Goal: Obtain resource: Download file/media

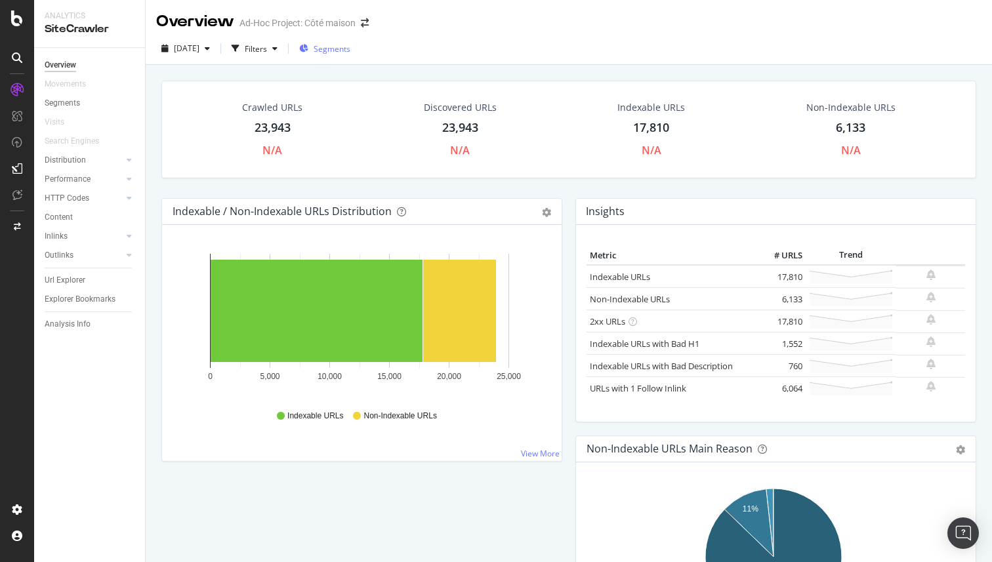
click at [350, 47] on span "Segments" at bounding box center [331, 48] width 37 height 11
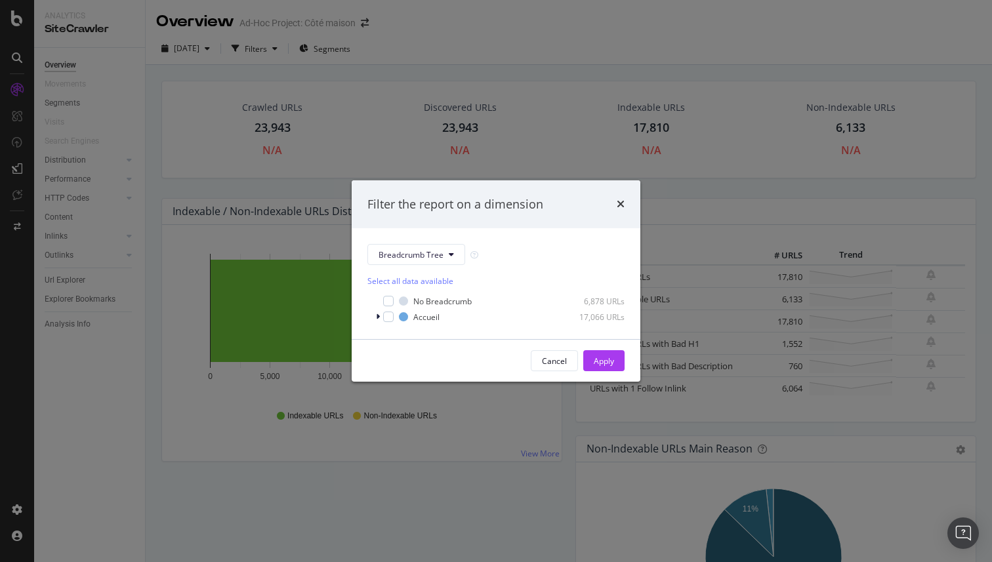
click at [499, 38] on div "Filter the report on a dimension Breadcrumb Tree Select all data available No B…" at bounding box center [496, 281] width 992 height 562
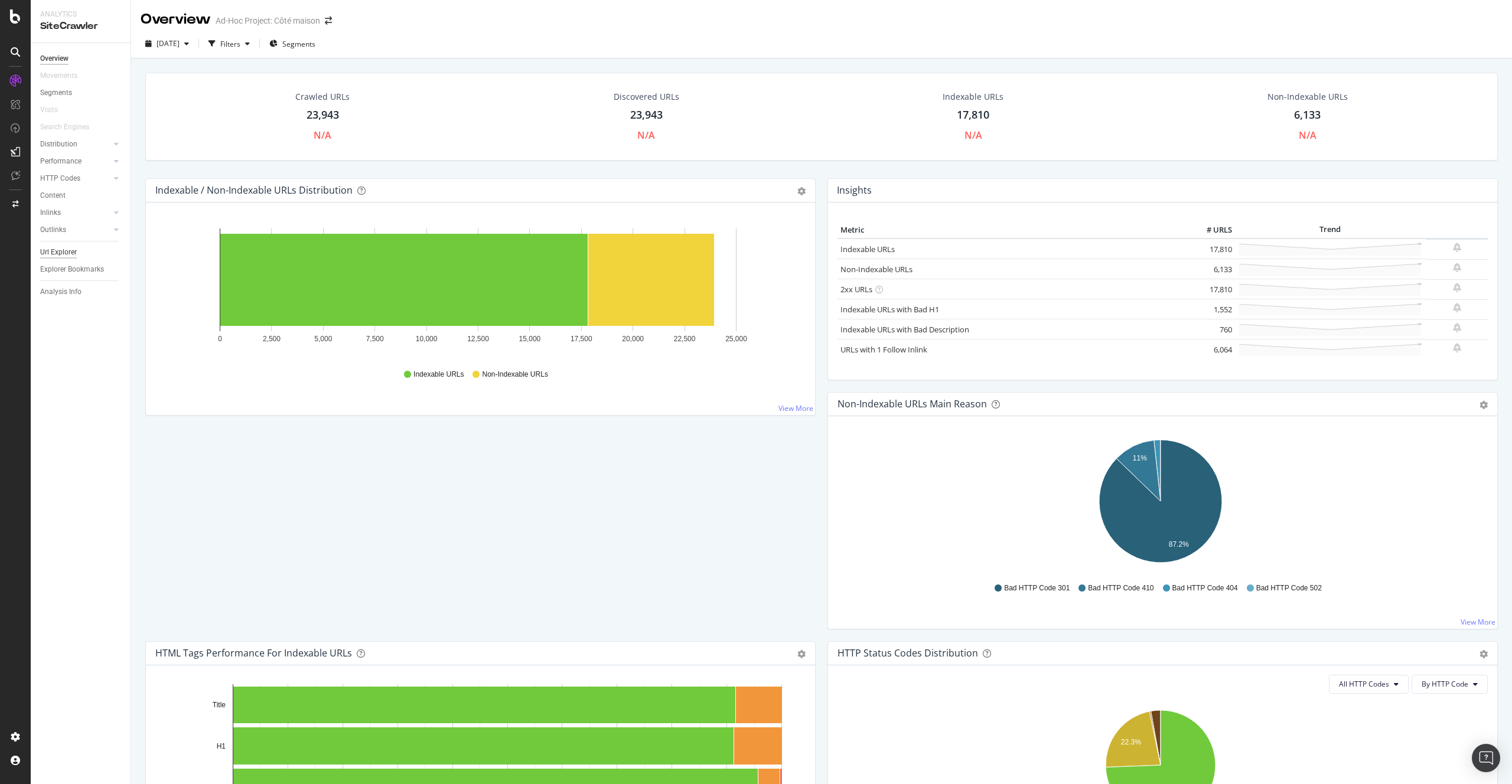
click at [44, 249] on div "Url Explorer" at bounding box center [59, 252] width 37 height 13
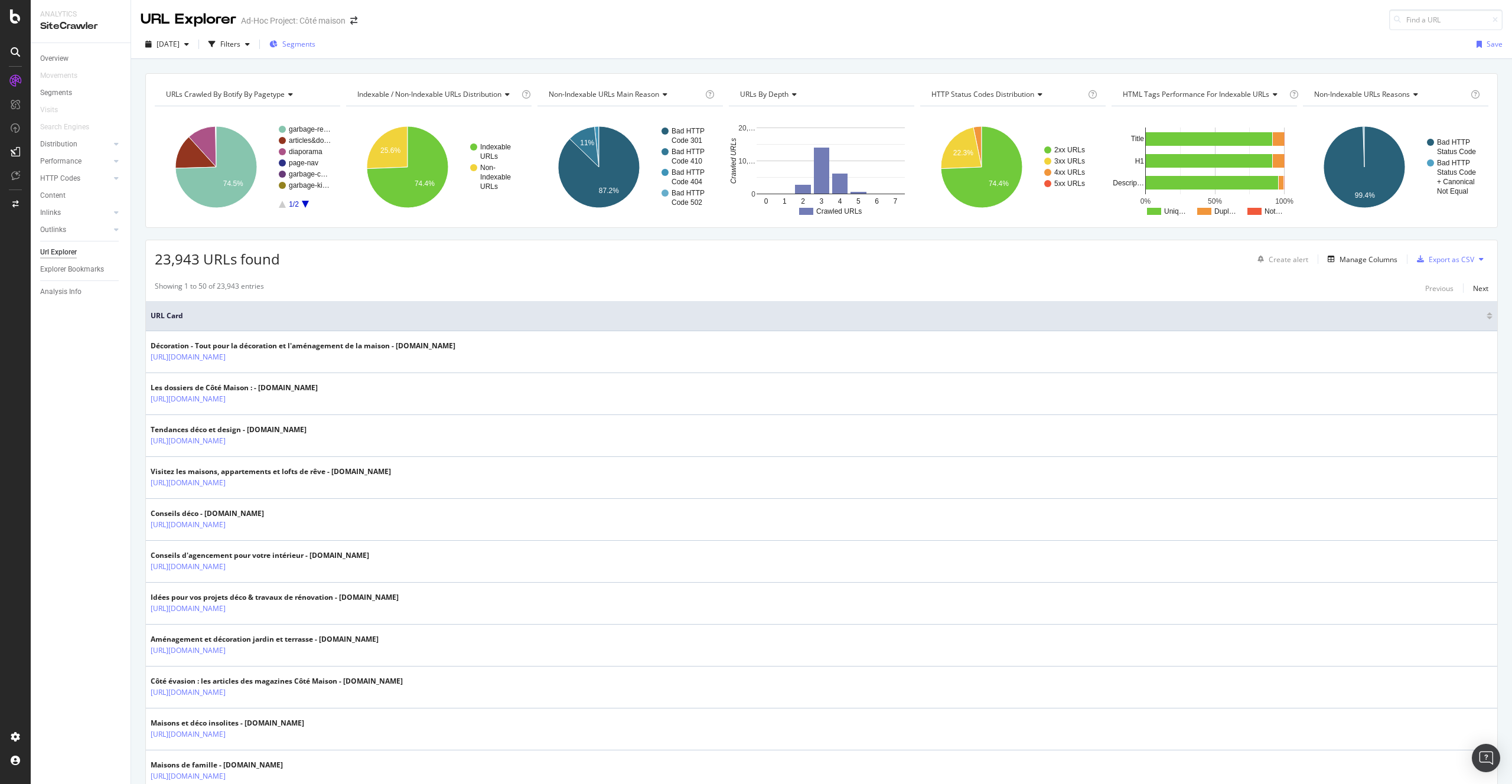
click at [304, 47] on div "Segments" at bounding box center [292, 43] width 46 height 10
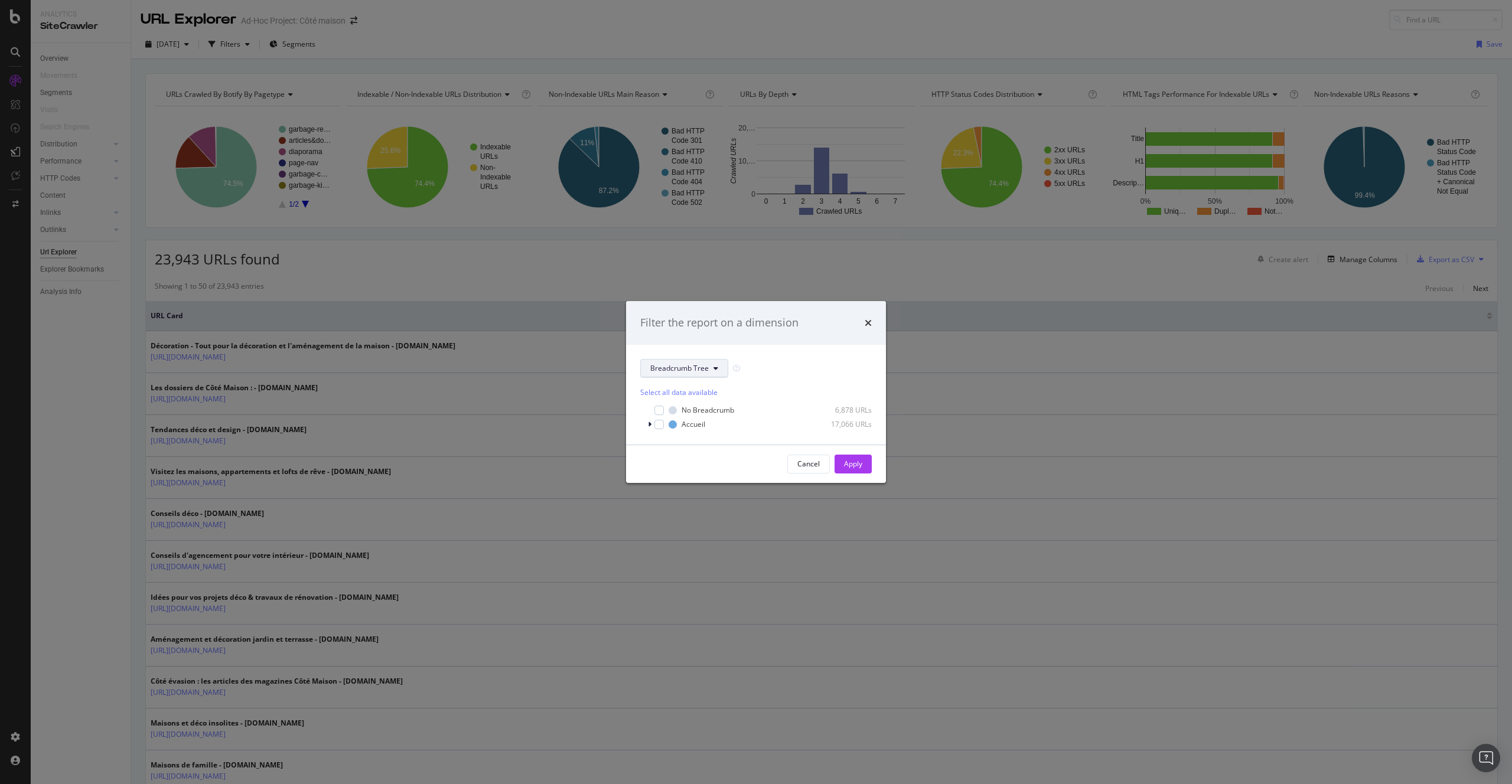
click at [675, 360] on button "Breadcrumb Tree" at bounding box center [684, 368] width 88 height 19
click at [670, 417] on div "pagetype" at bounding box center [689, 410] width 95 height 17
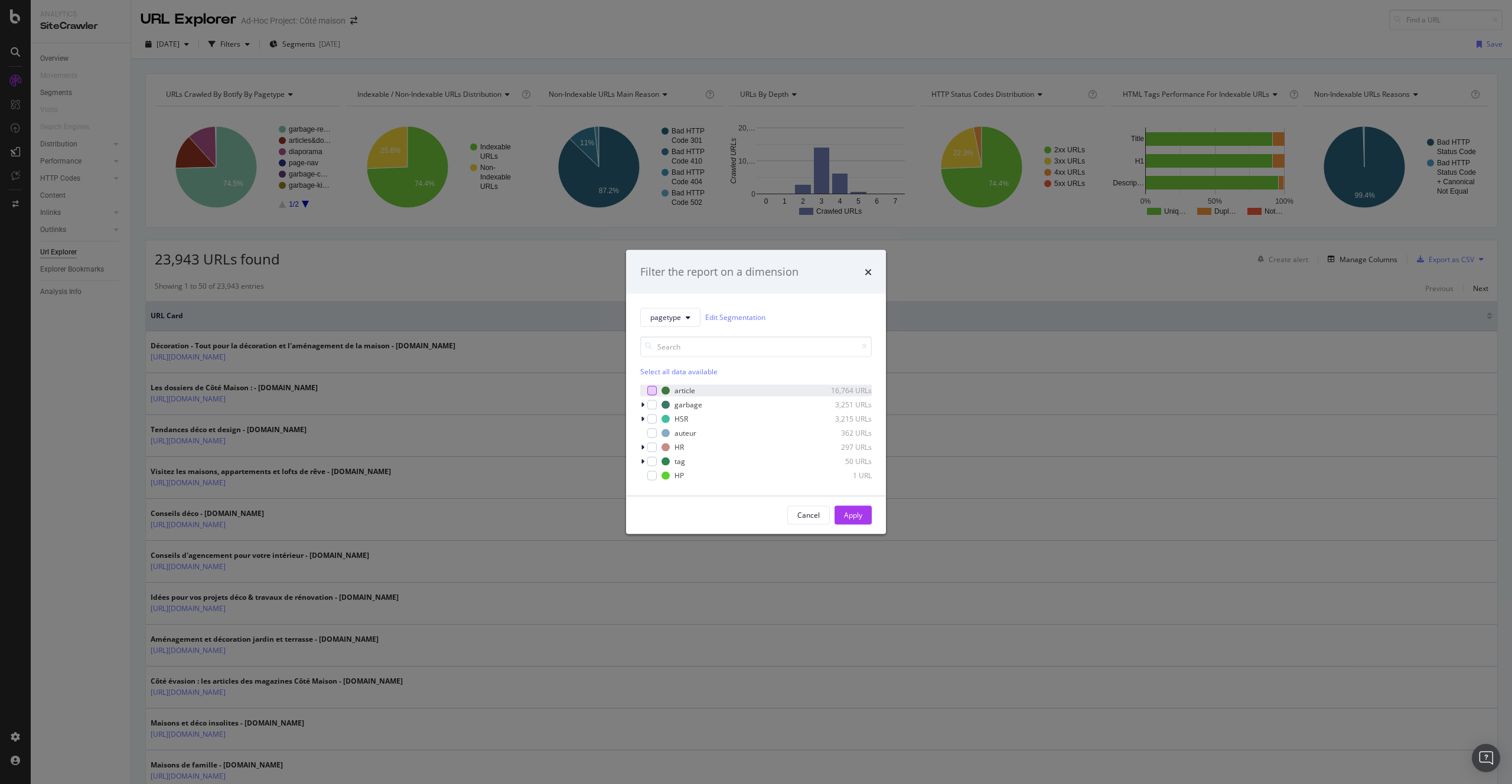
click at [653, 387] on div "modal" at bounding box center [652, 390] width 9 height 9
click at [856, 511] on div "Apply" at bounding box center [853, 515] width 18 height 10
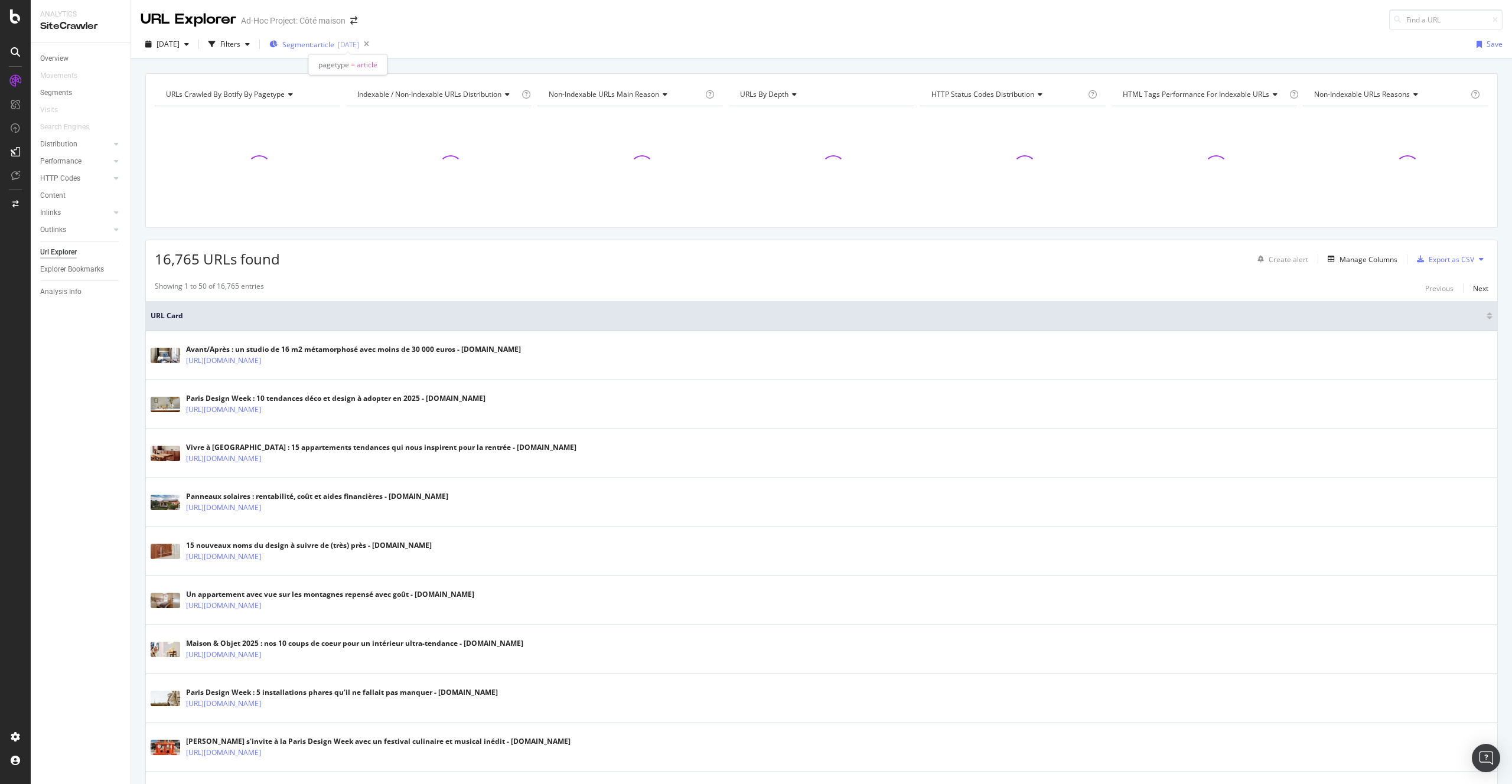
click at [359, 40] on div "[DATE]" at bounding box center [349, 44] width 22 height 10
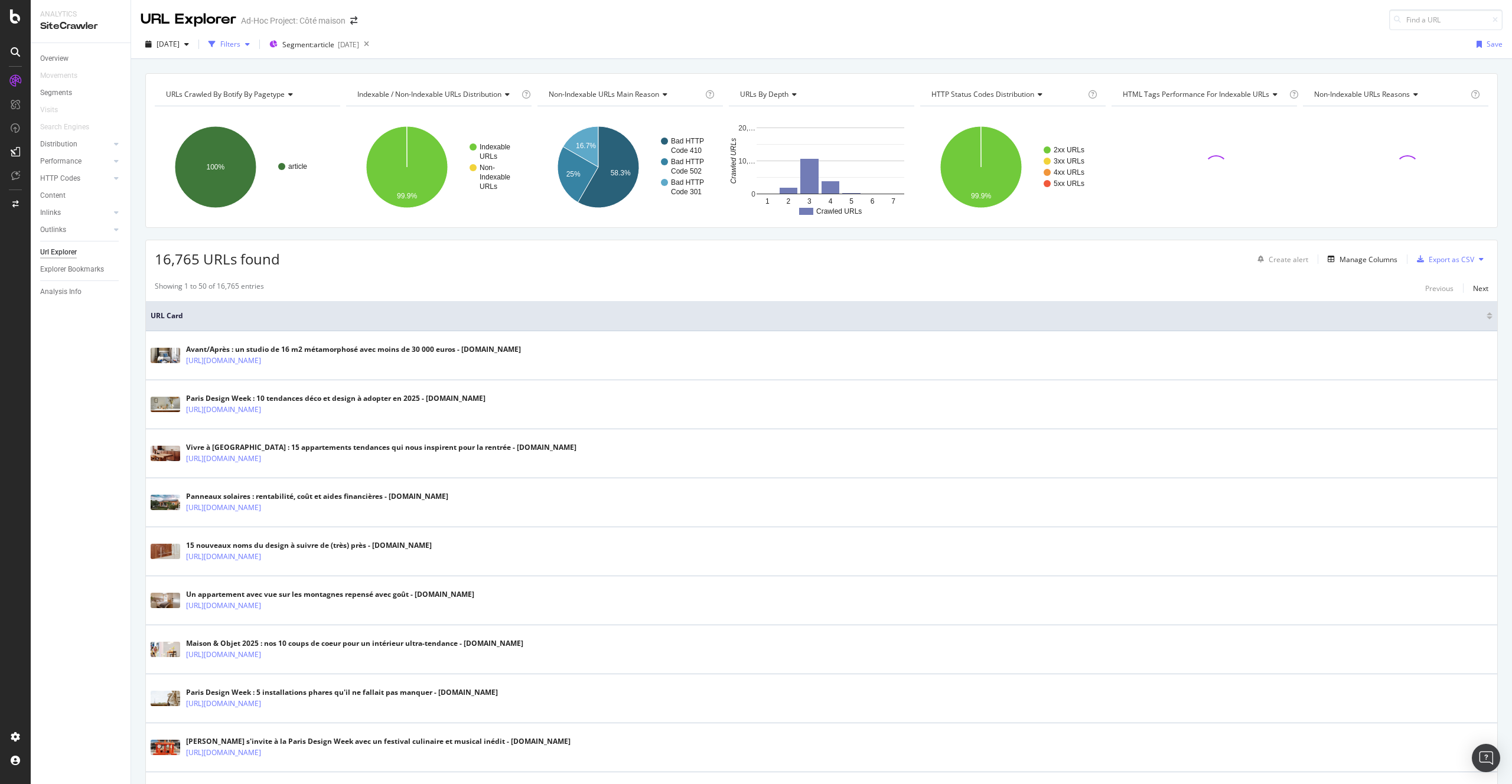
click at [240, 45] on div "Filters" at bounding box center [231, 43] width 20 height 10
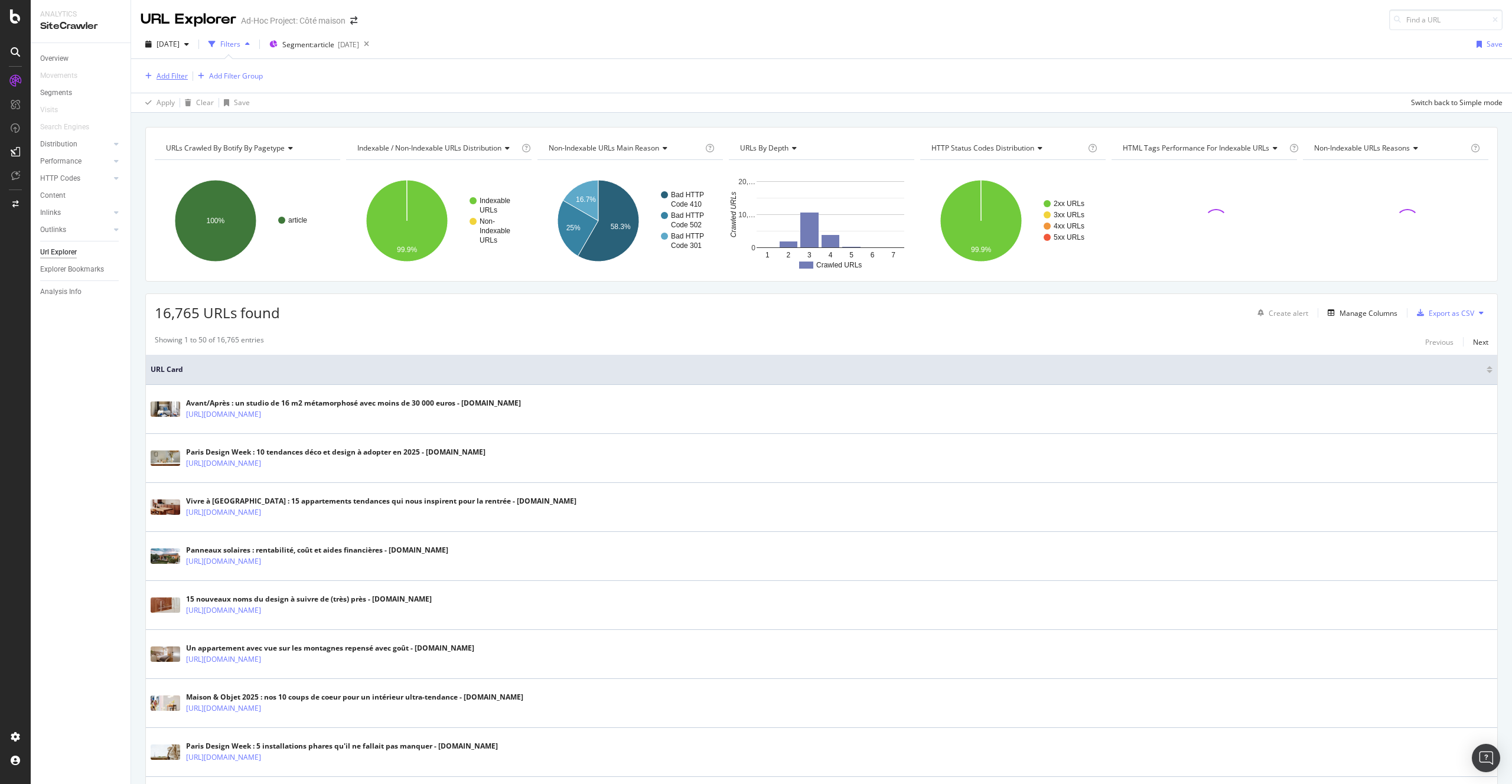
click at [181, 75] on div "Add Filter" at bounding box center [172, 76] width 32 height 10
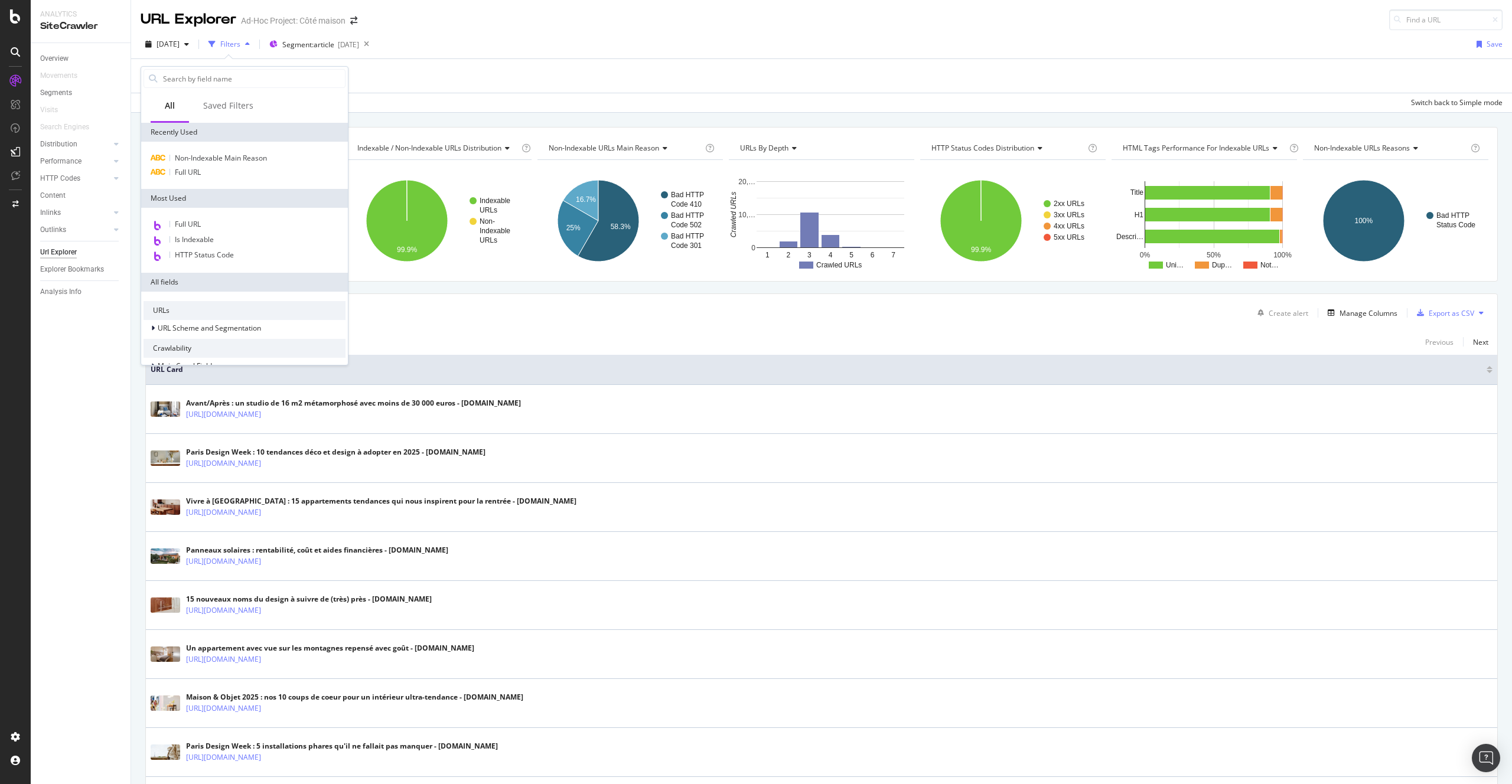
scroll to position [137, 0]
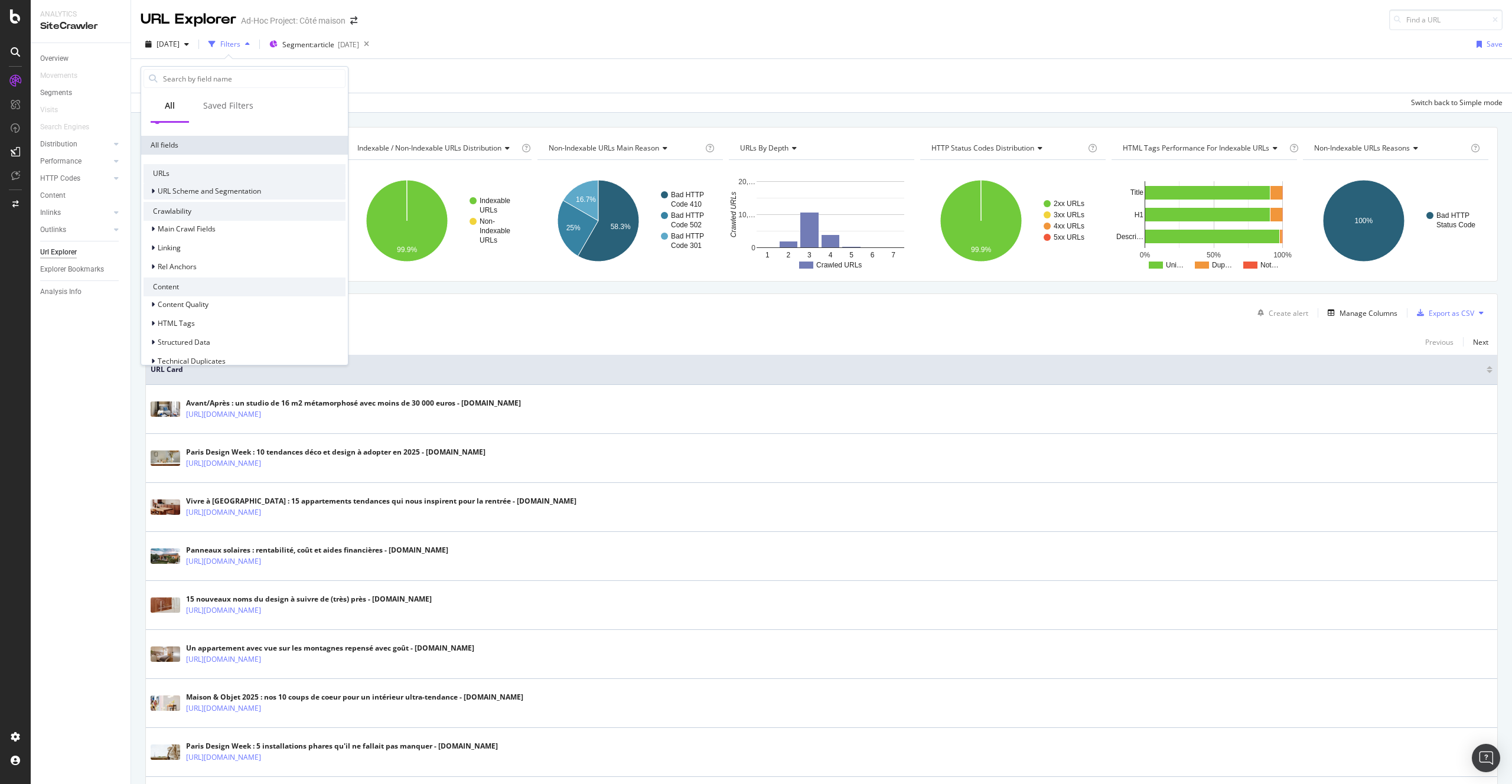
click at [207, 196] on div "URL Scheme and Segmentation" at bounding box center [202, 191] width 118 height 12
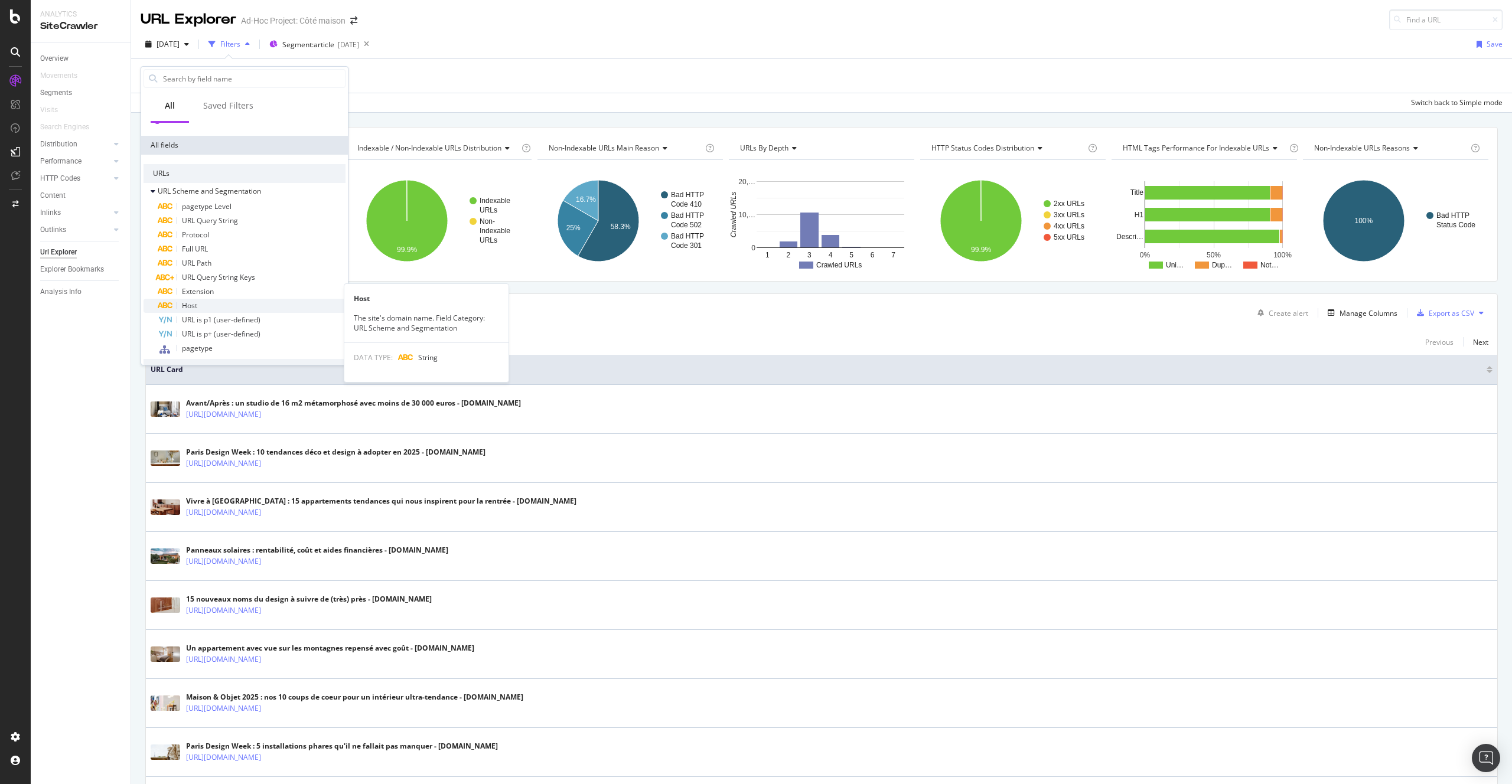
scroll to position [179, 0]
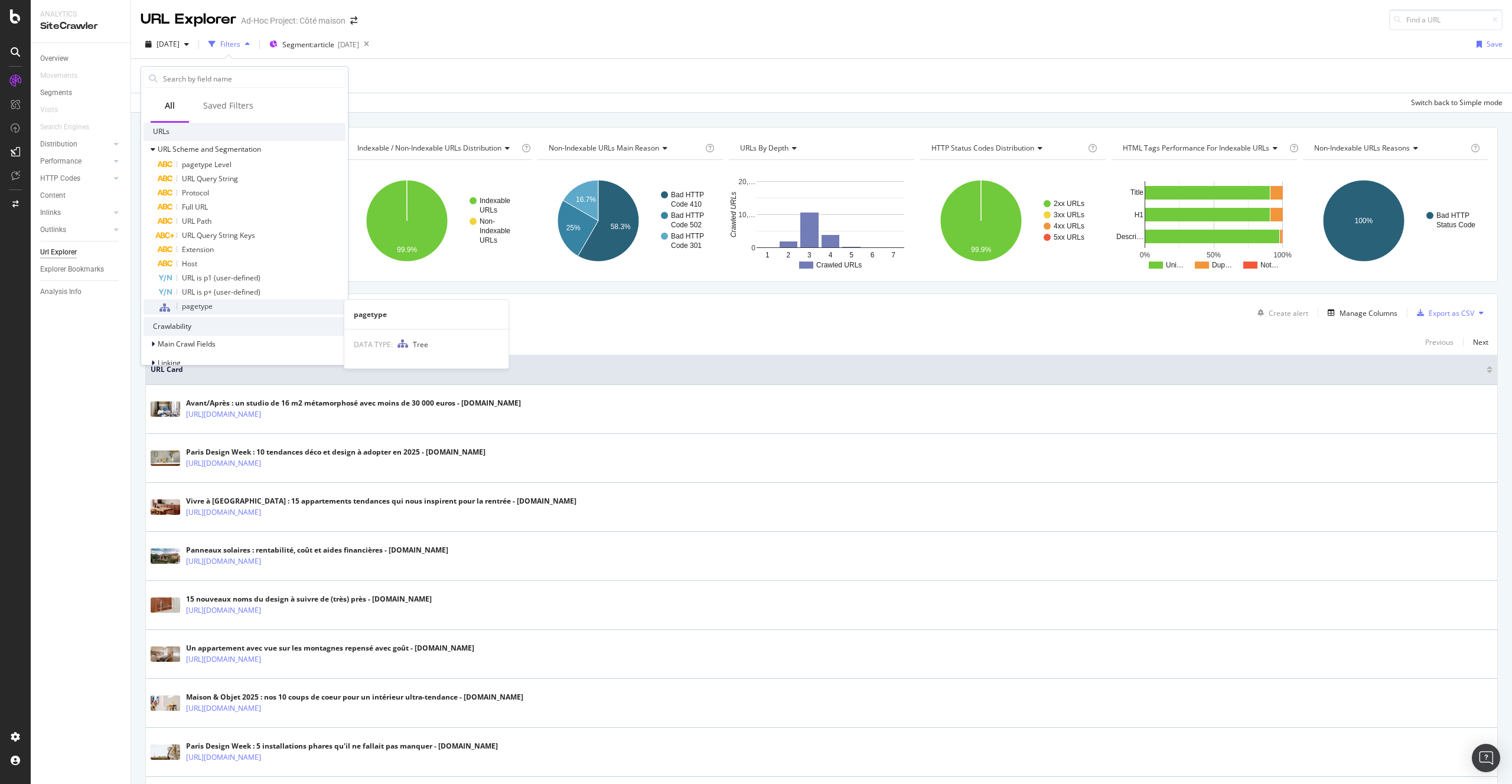
click at [238, 310] on div "pagetype" at bounding box center [251, 307] width 188 height 15
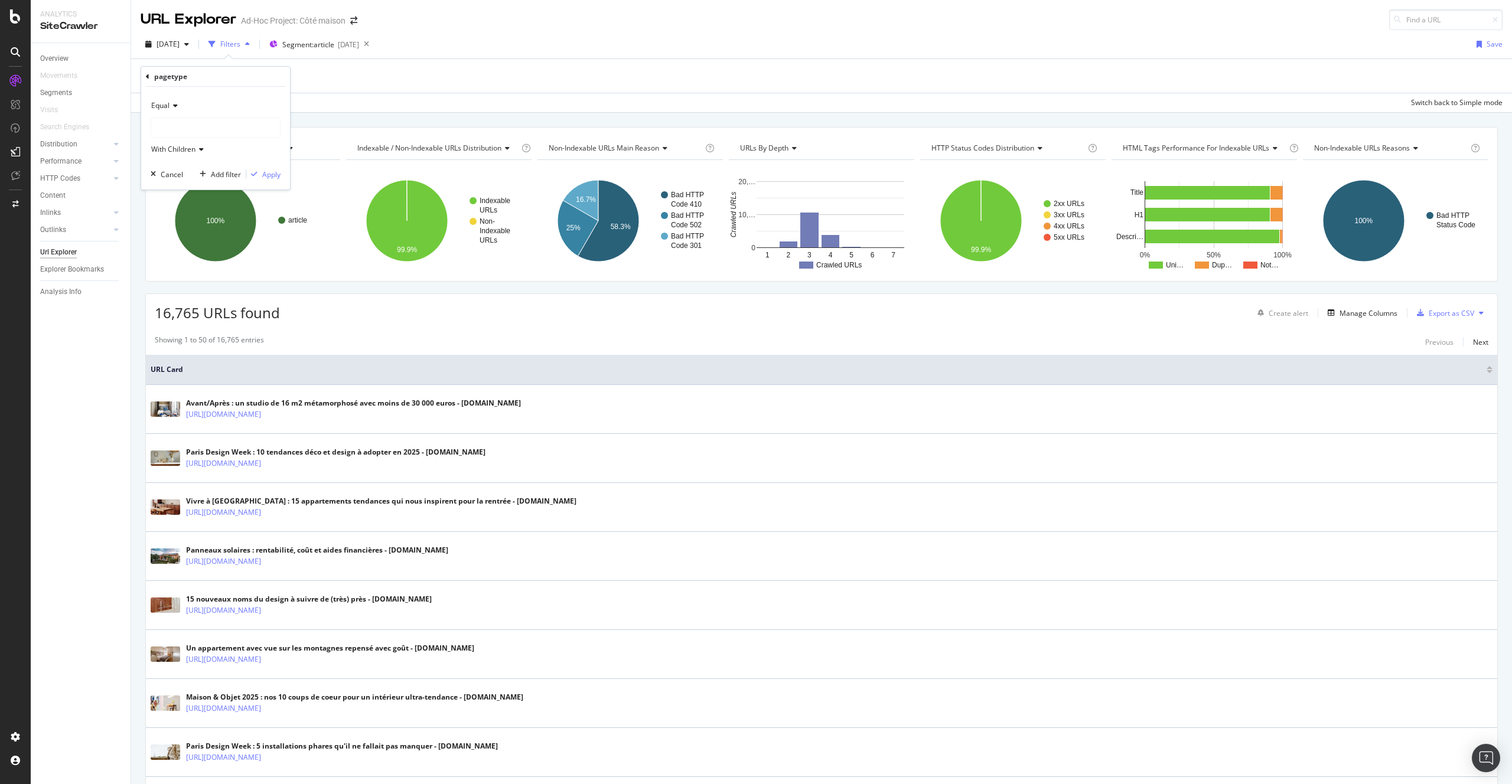
click at [194, 126] on div at bounding box center [215, 127] width 129 height 19
click at [169, 155] on span "article" at bounding box center [173, 151] width 21 height 10
click at [272, 176] on div "Apply" at bounding box center [271, 174] width 18 height 10
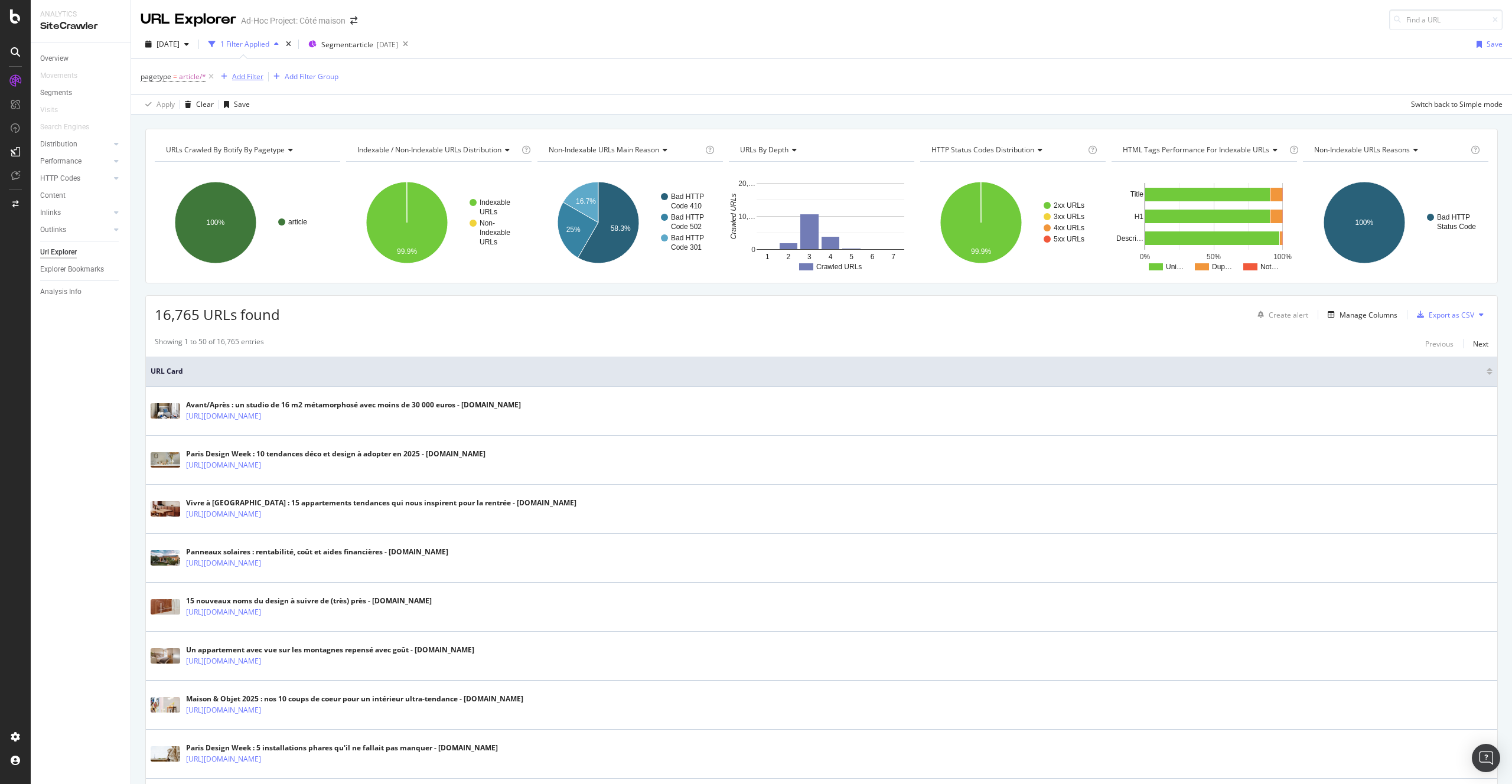
click at [244, 76] on div "Add Filter" at bounding box center [248, 76] width 32 height 10
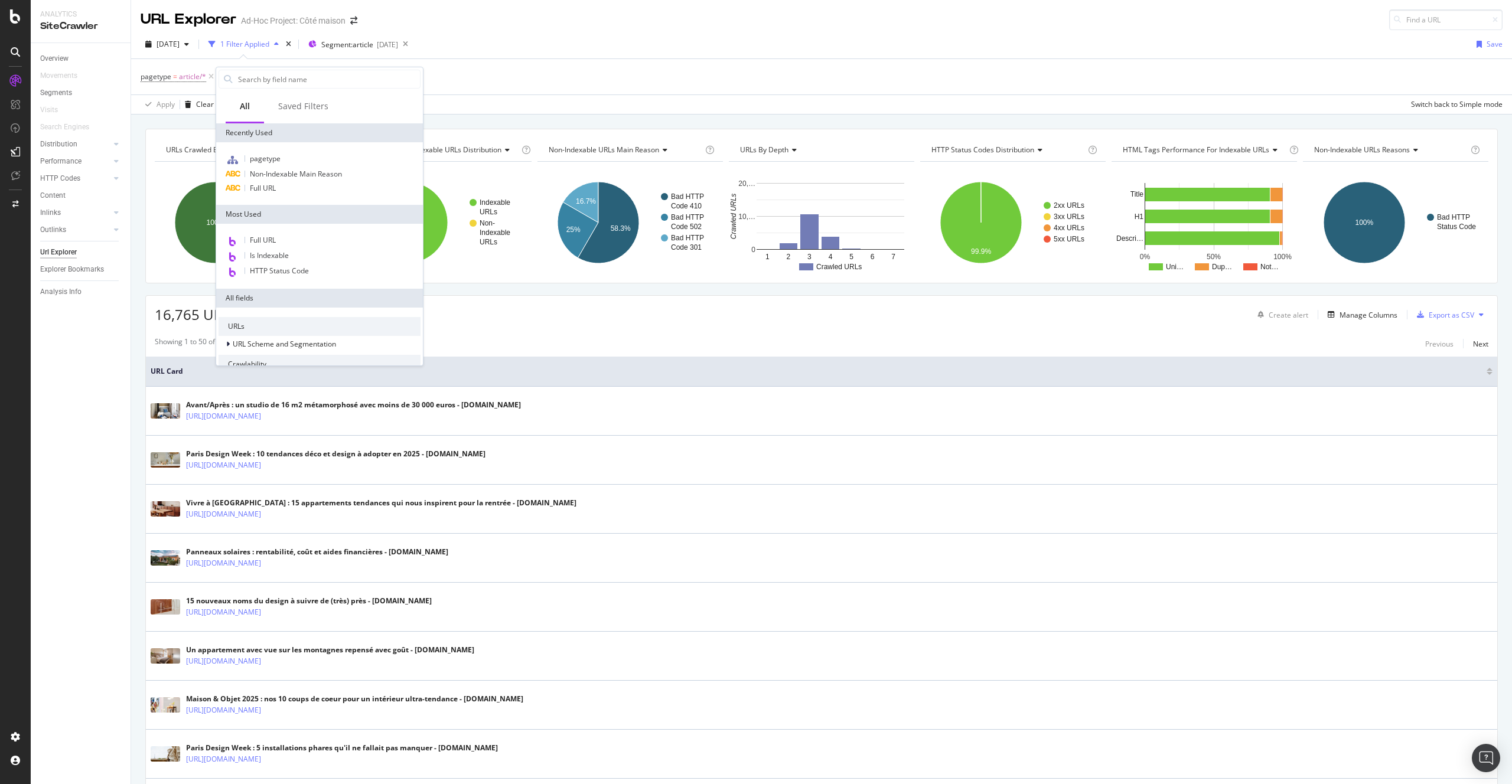
scroll to position [167, 0]
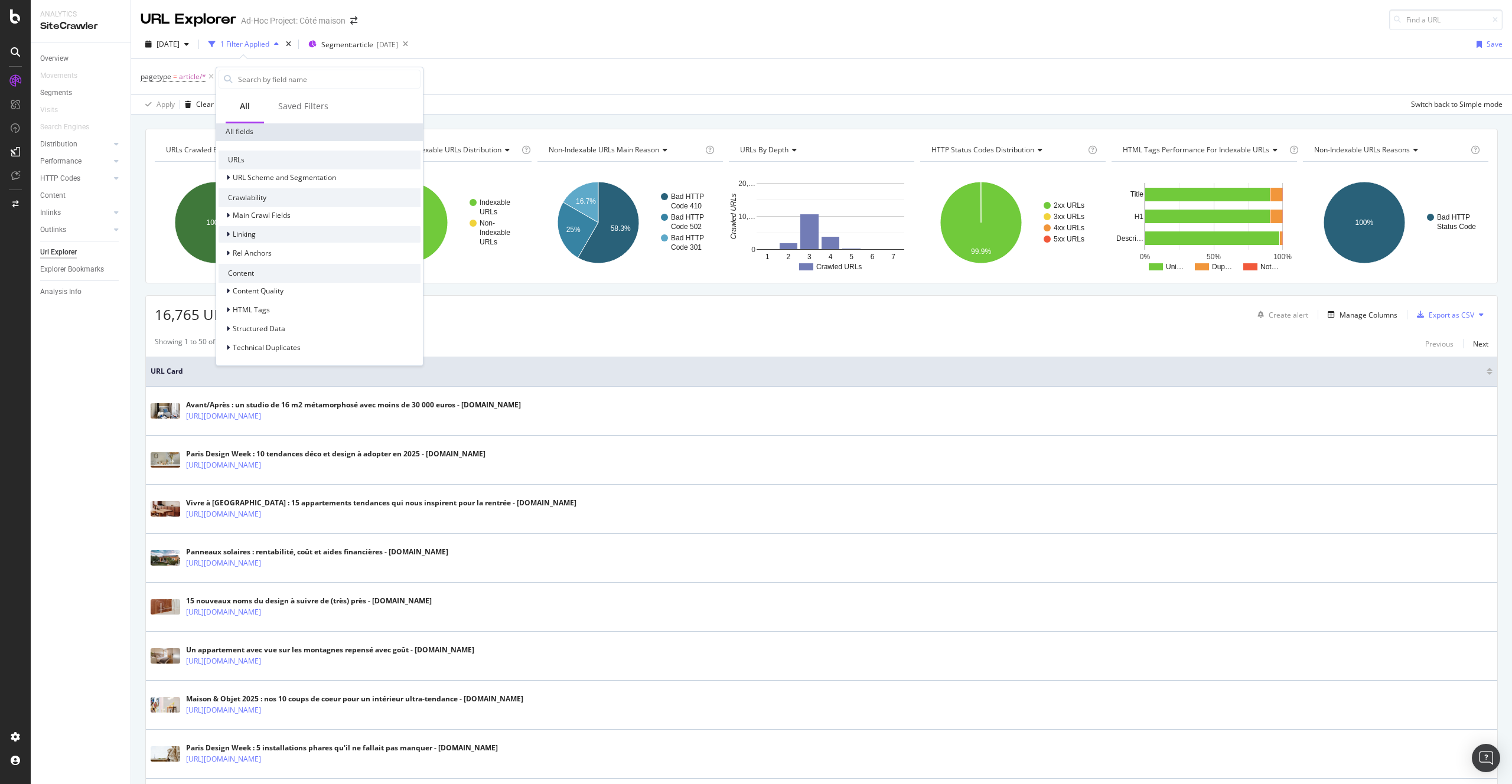
click at [292, 237] on div "Linking" at bounding box center [320, 234] width 202 height 16
click at [301, 198] on span "Inlinks (Full Link Graph)" at bounding box center [264, 201] width 76 height 10
click at [301, 206] on span "Inlinks (Full Link Graph)" at bounding box center [264, 201] width 76 height 10
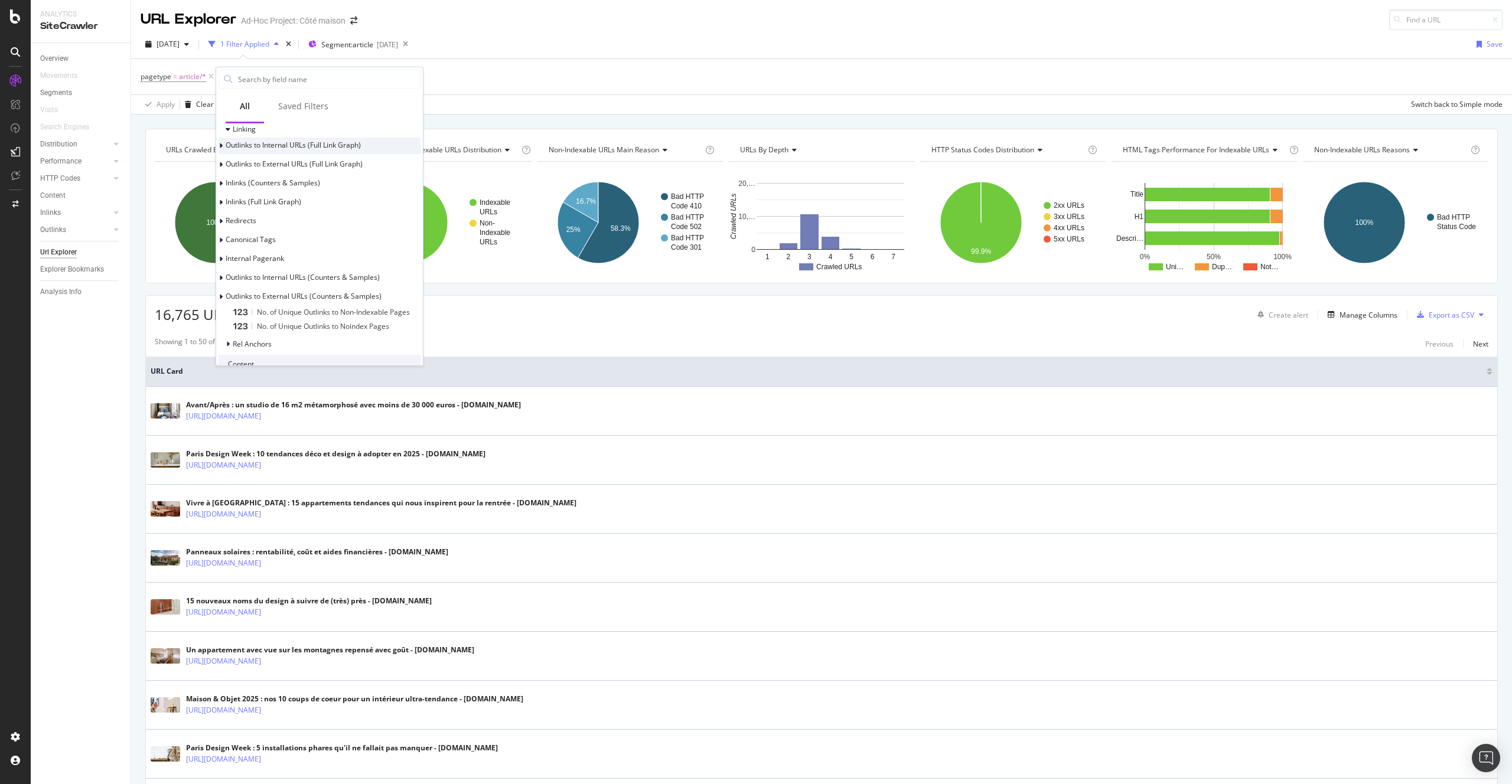
click at [338, 149] on span "Outlinks to Internal URLs (Full Link Graph)" at bounding box center [294, 144] width 135 height 10
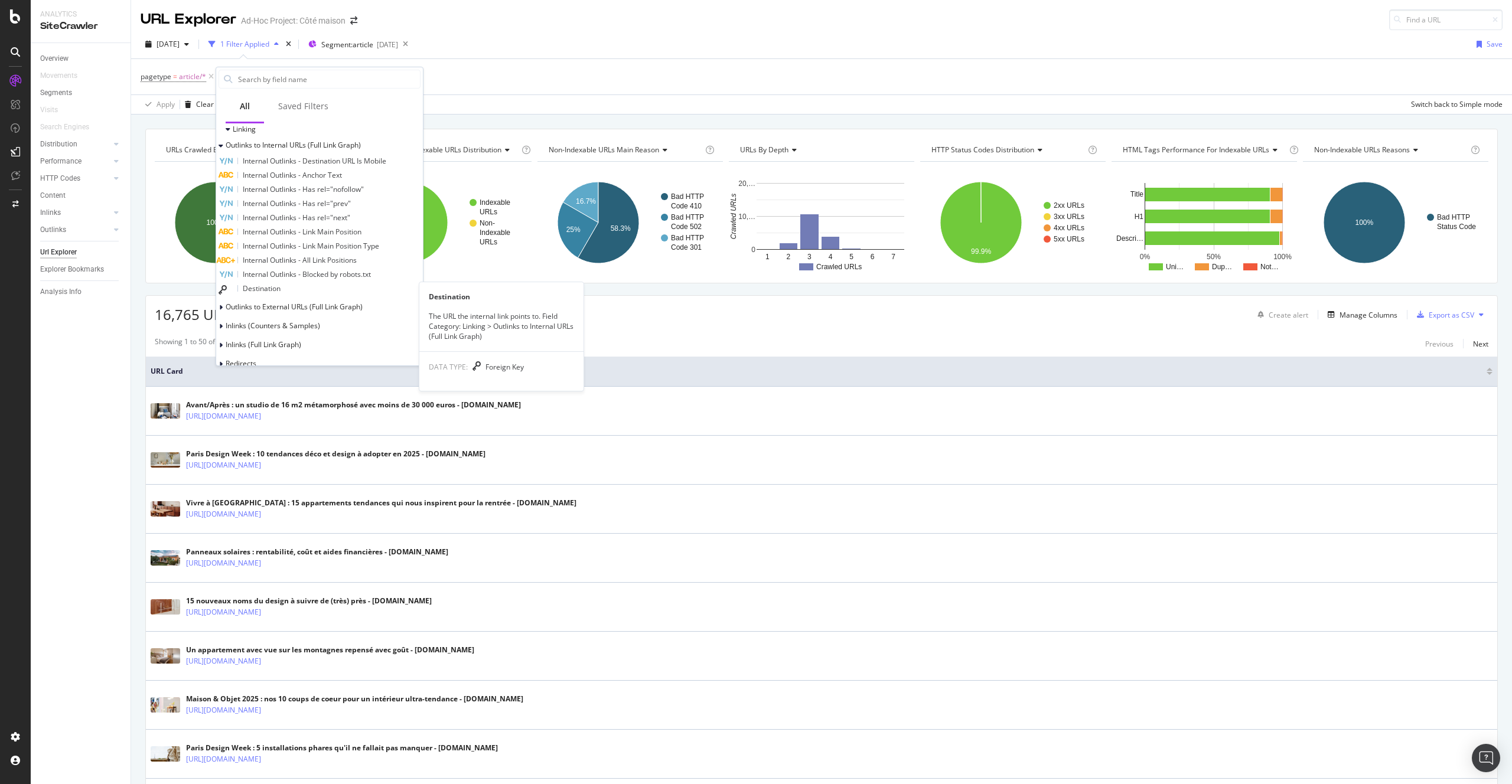
click at [281, 286] on span "Destination" at bounding box center [262, 288] width 38 height 10
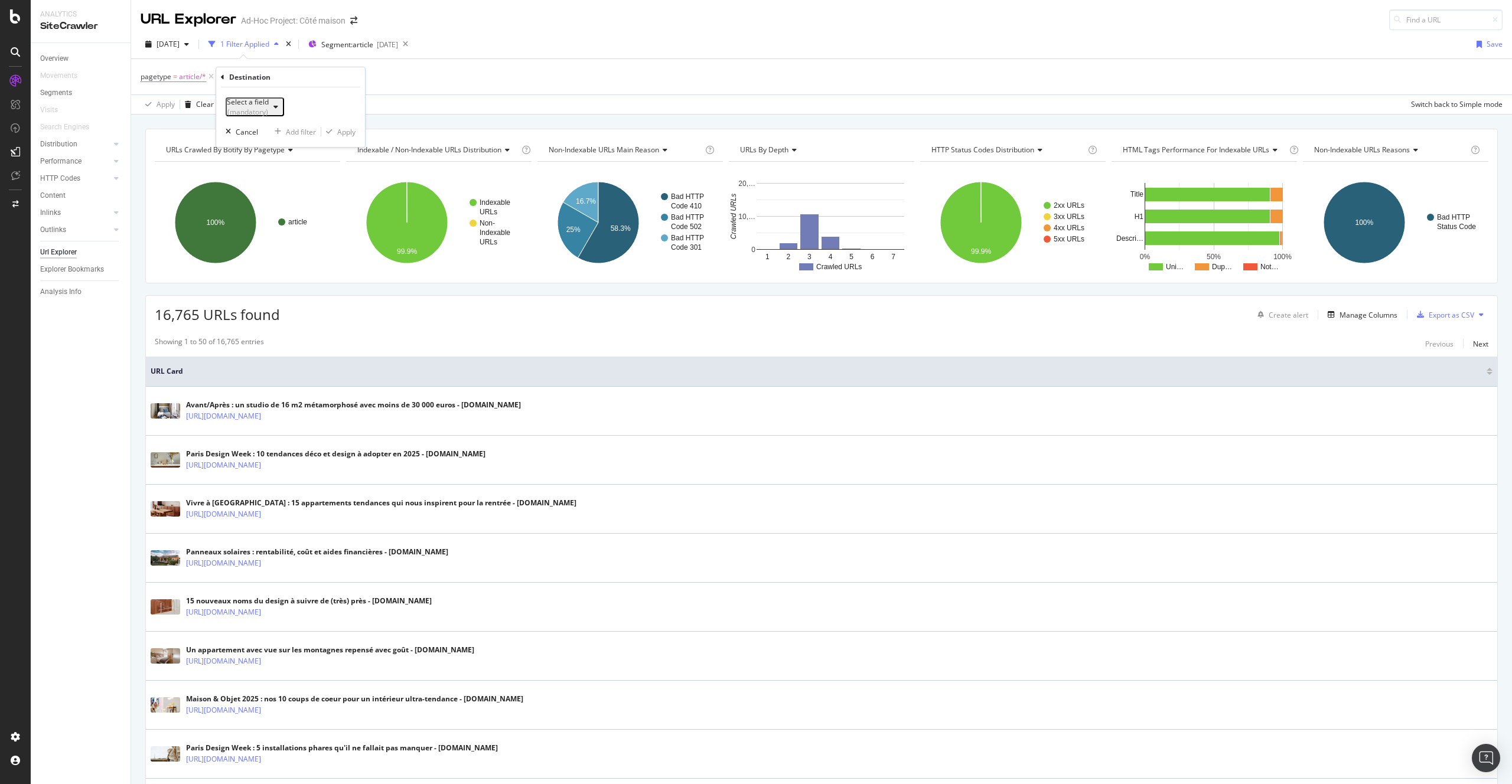
click at [268, 107] on div "(mandatory)" at bounding box center [248, 112] width 42 height 10
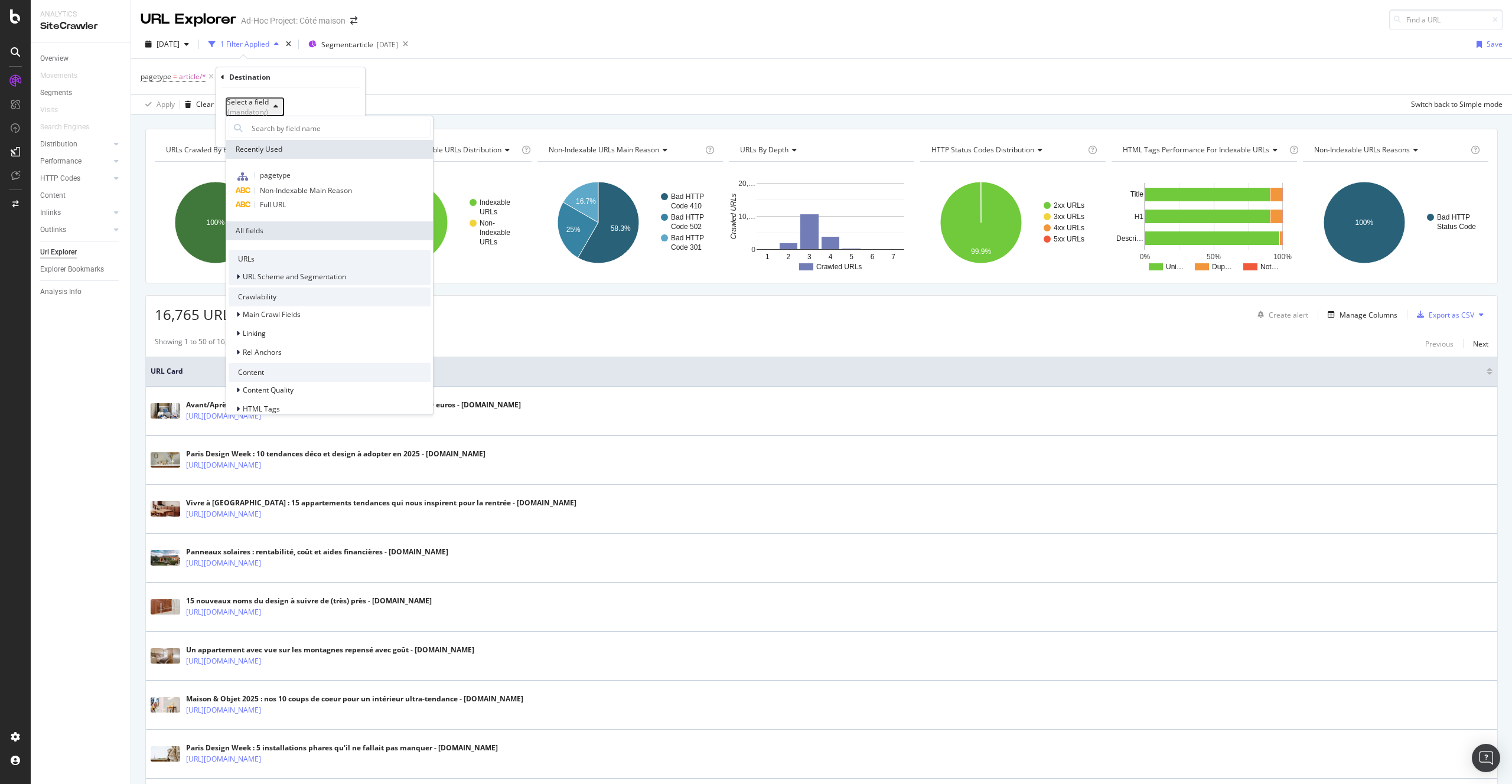
click at [272, 274] on span "URL Scheme and Segmentation" at bounding box center [294, 276] width 104 height 10
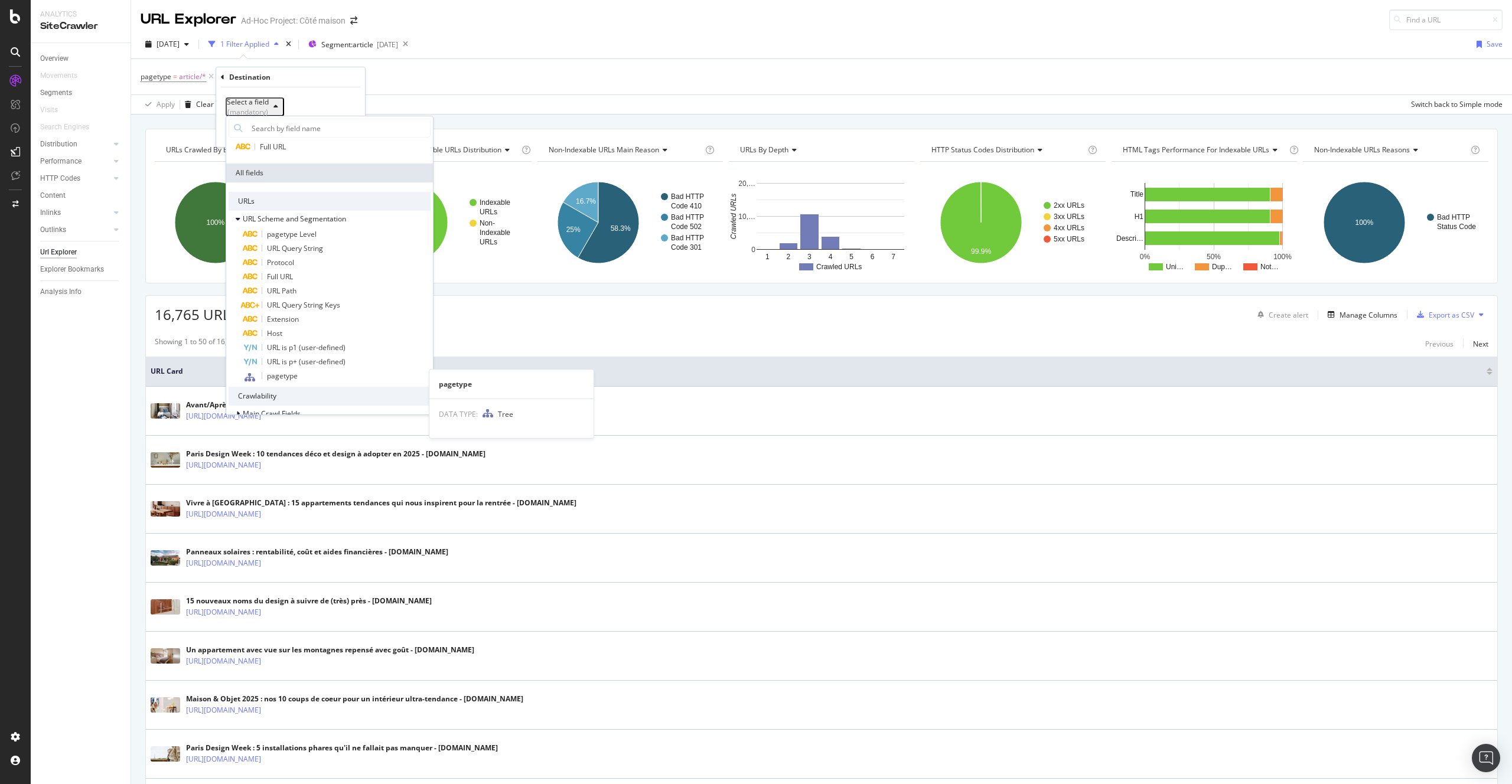
scroll to position [207, 0]
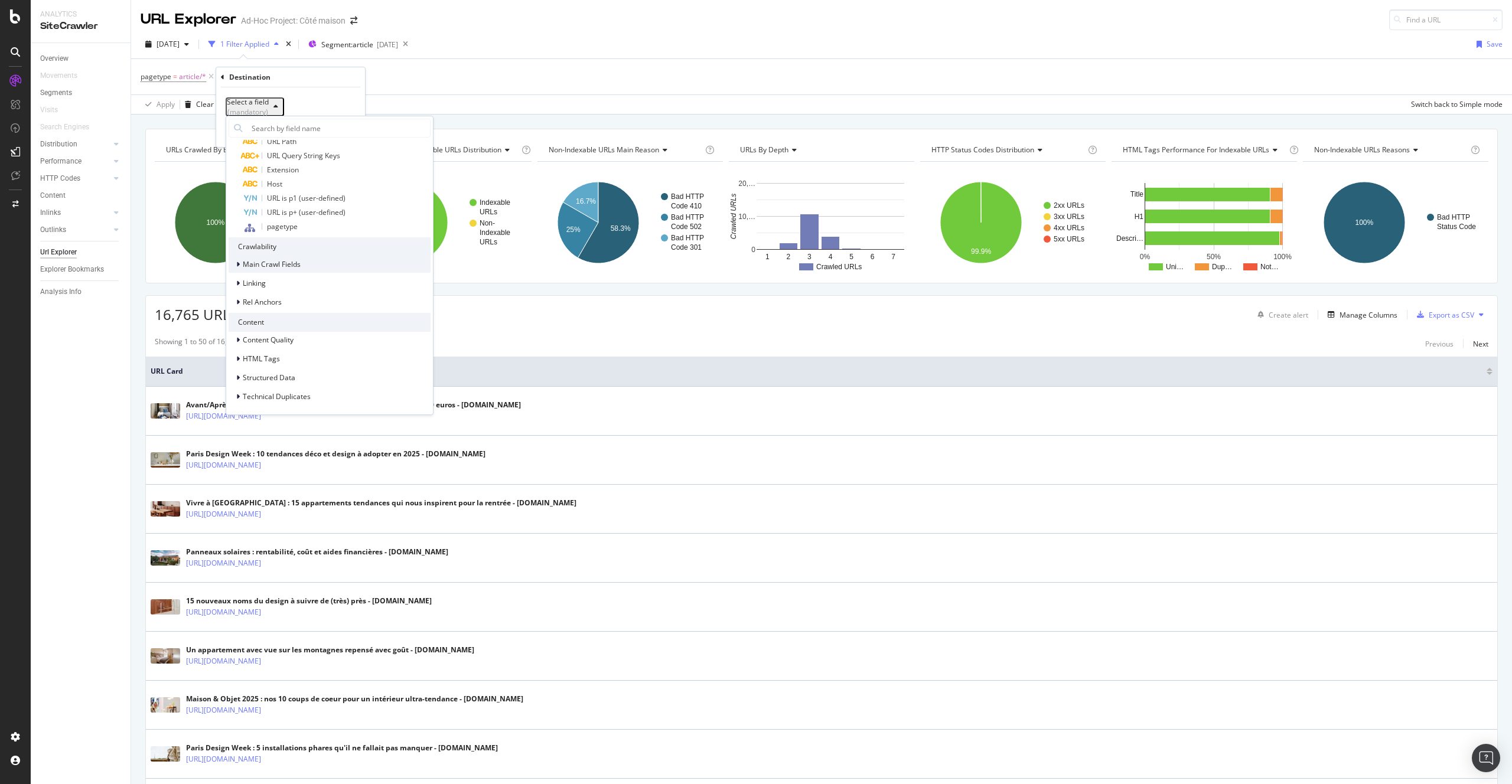
click at [304, 262] on div "Main Crawl Fields" at bounding box center [330, 265] width 202 height 16
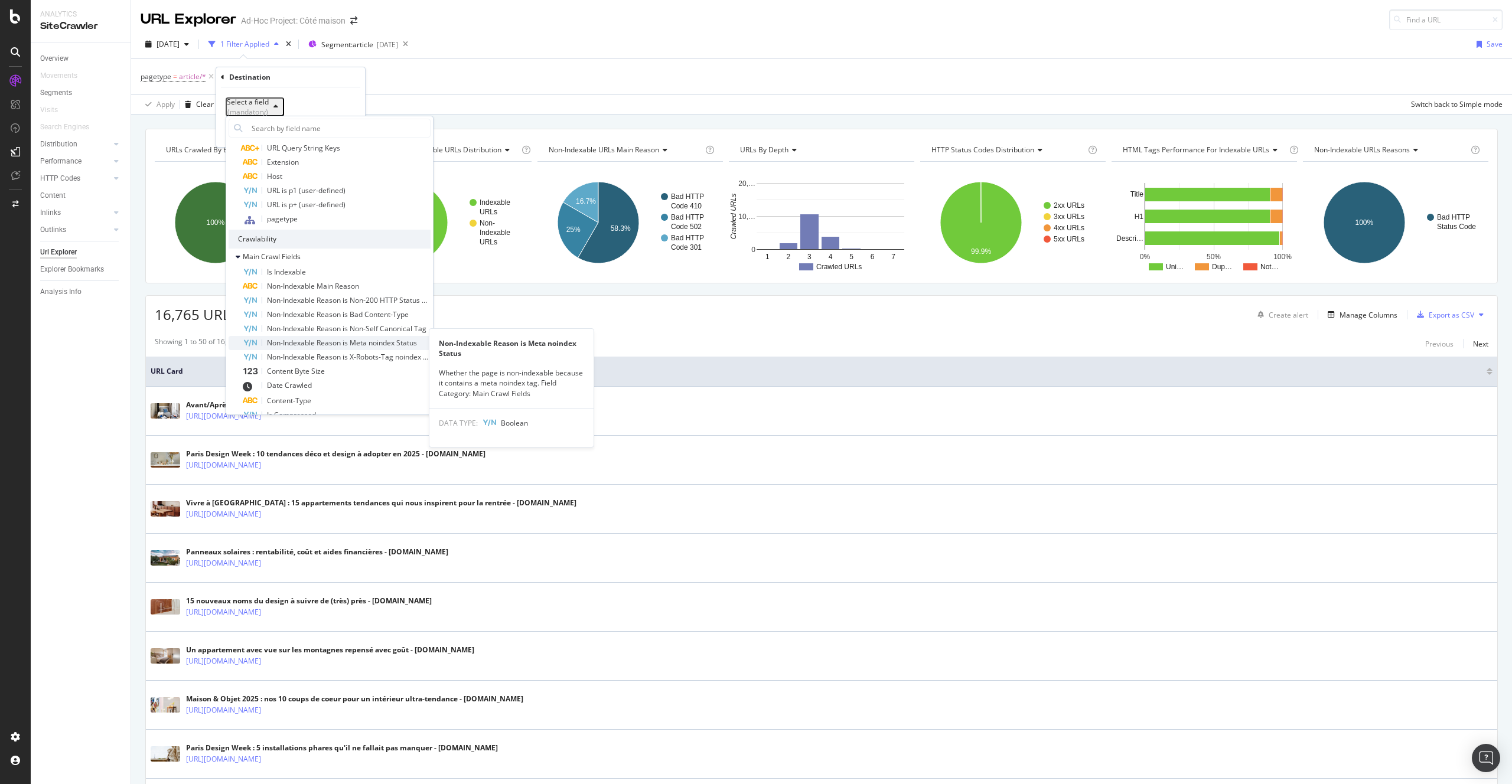
scroll to position [222, 0]
click at [300, 268] on span "Is Indexable" at bounding box center [285, 264] width 39 height 10
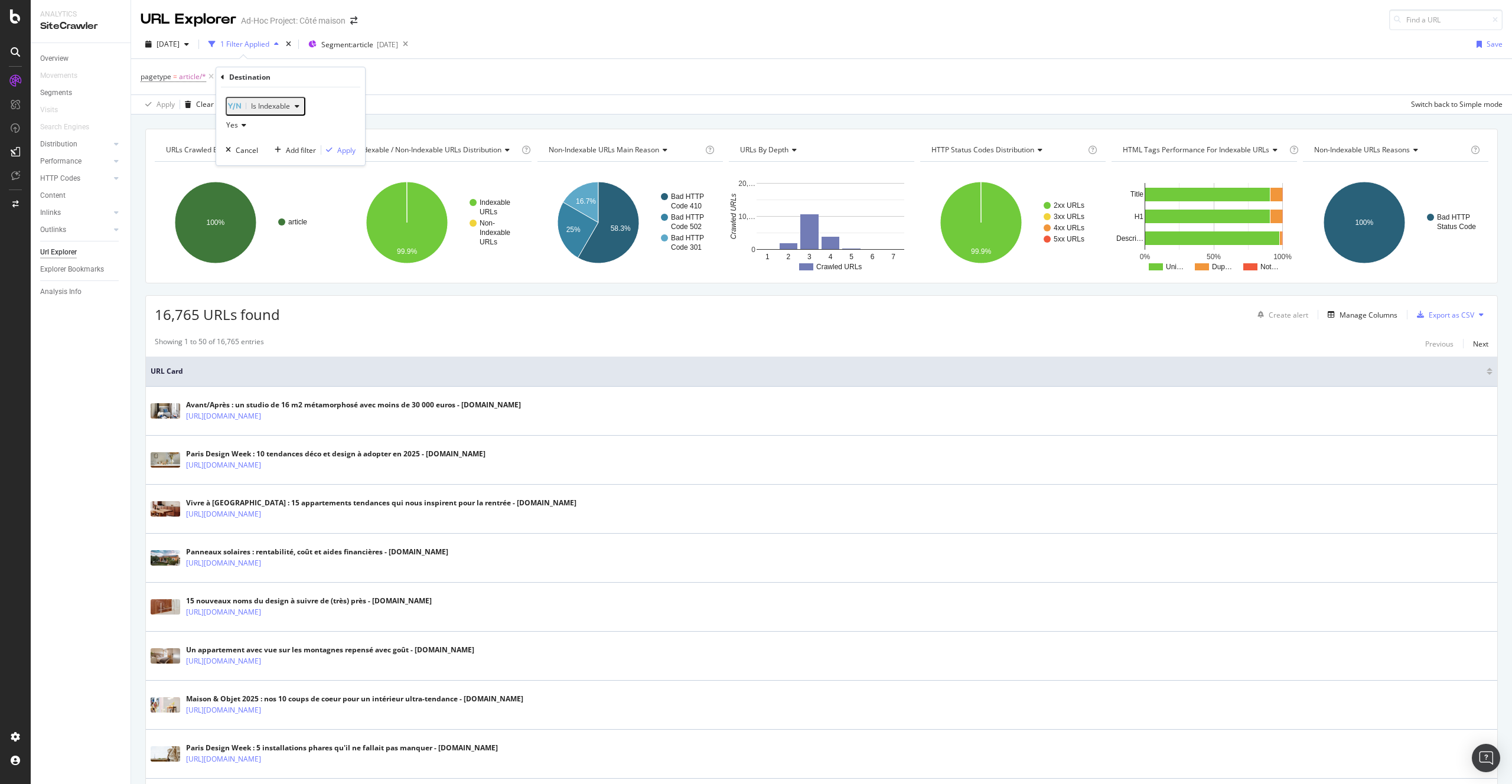
click at [243, 124] on div "Yes" at bounding box center [291, 125] width 130 height 19
click at [256, 167] on div "No" at bounding box center [292, 164] width 126 height 15
click at [337, 155] on div "Apply" at bounding box center [346, 149] width 18 height 10
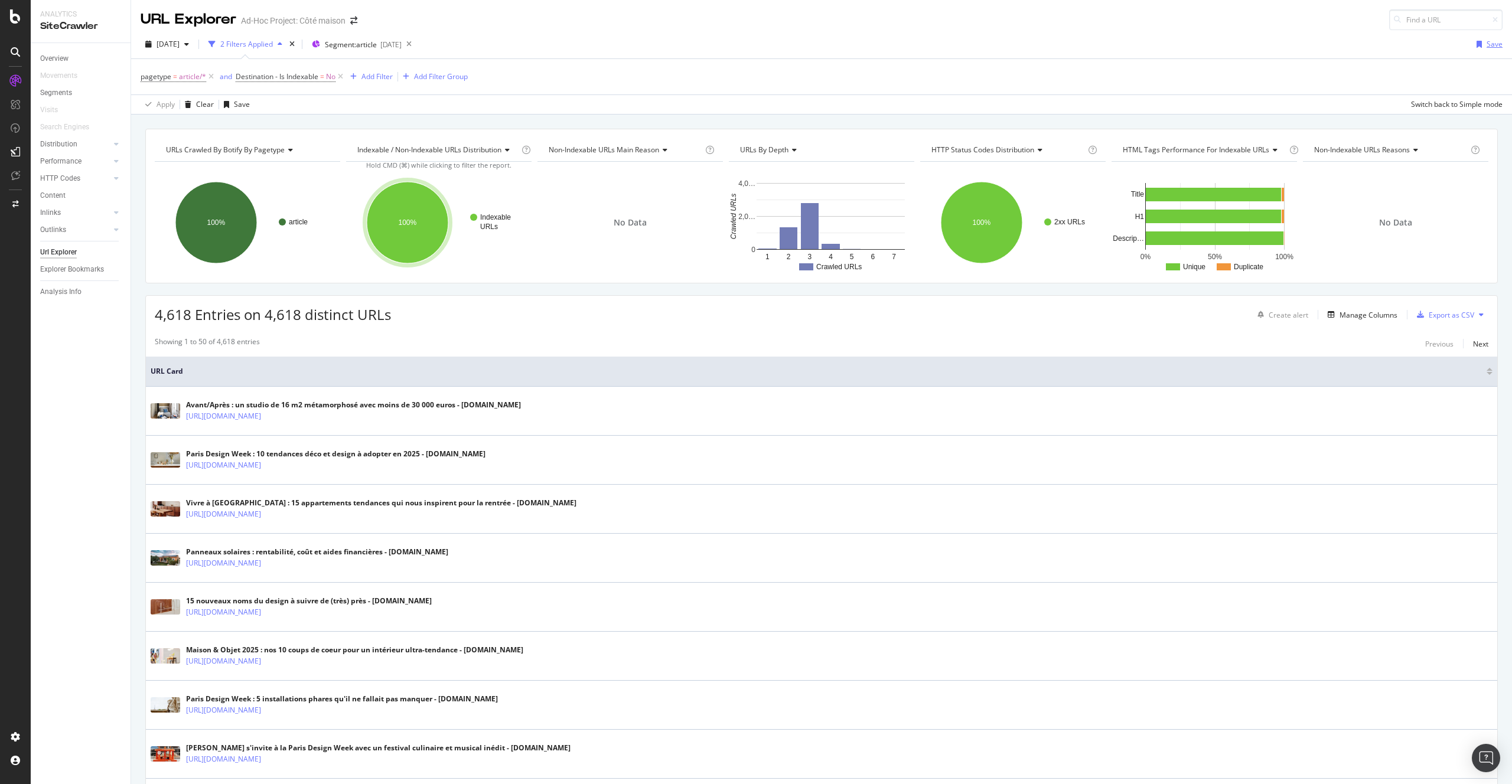
click at [1473, 44] on div "button" at bounding box center [1479, 44] width 14 height 7
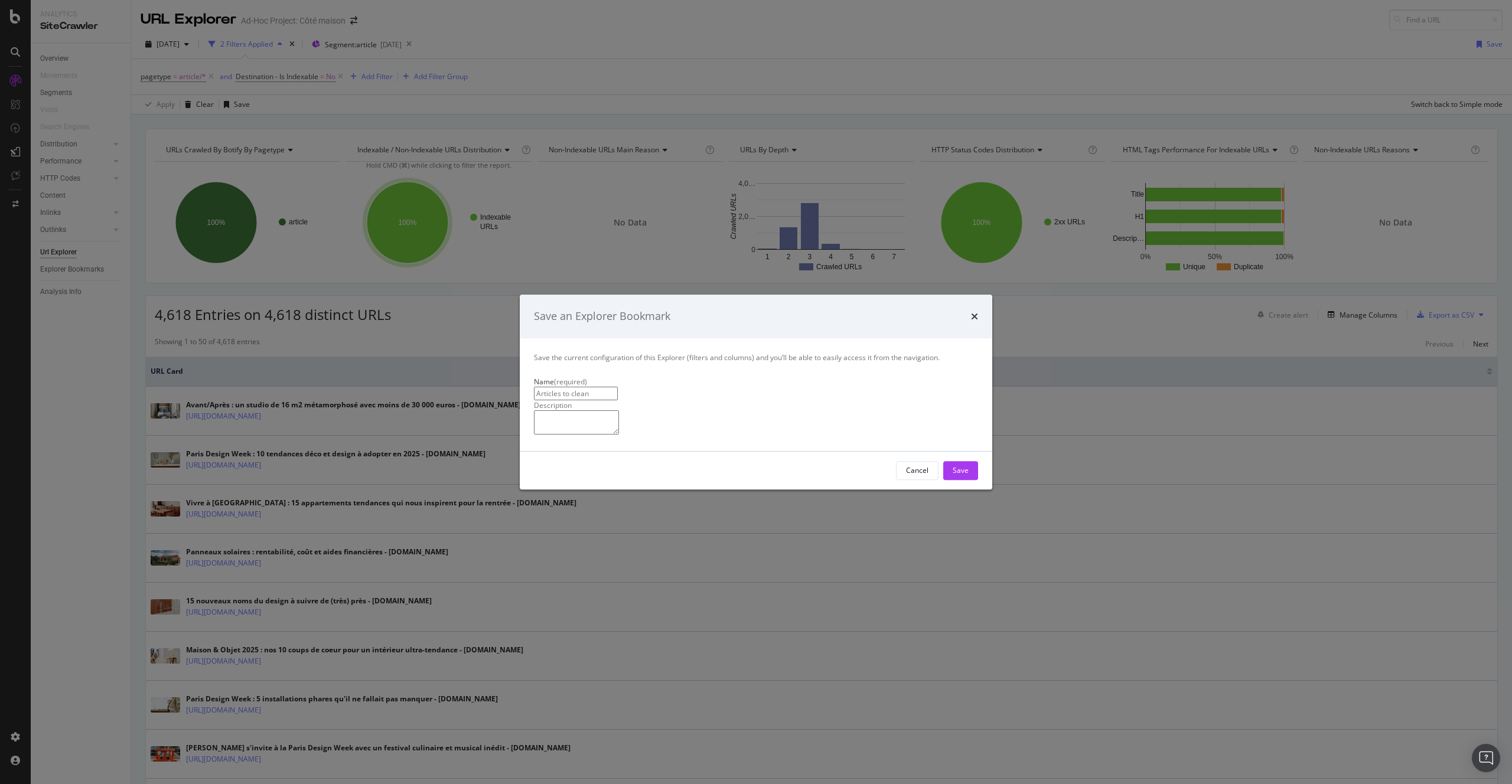
type input "Articles to clean"
click at [968, 480] on div "Save" at bounding box center [961, 471] width 16 height 18
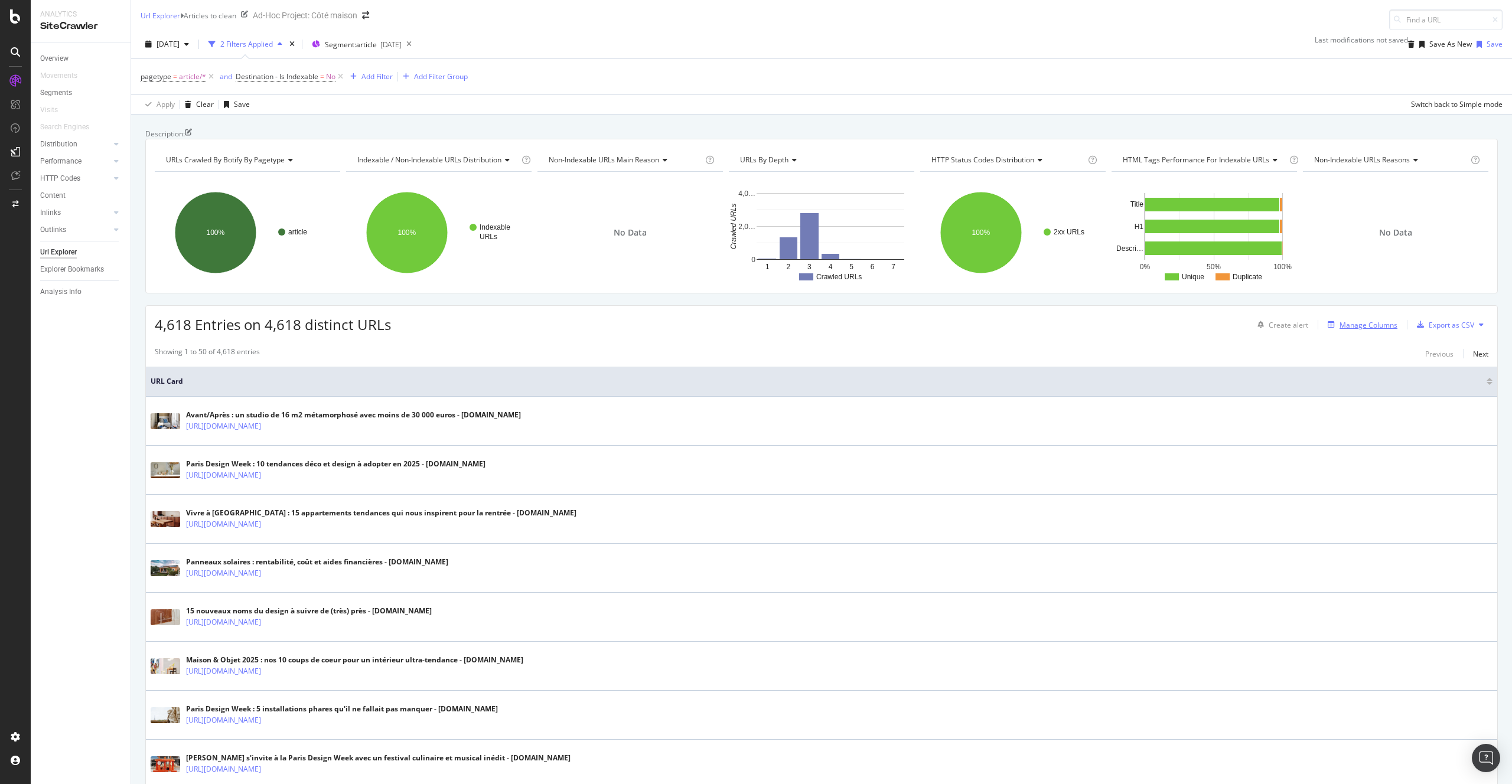
click at [1372, 330] on div "Manage Columns" at bounding box center [1368, 324] width 58 height 10
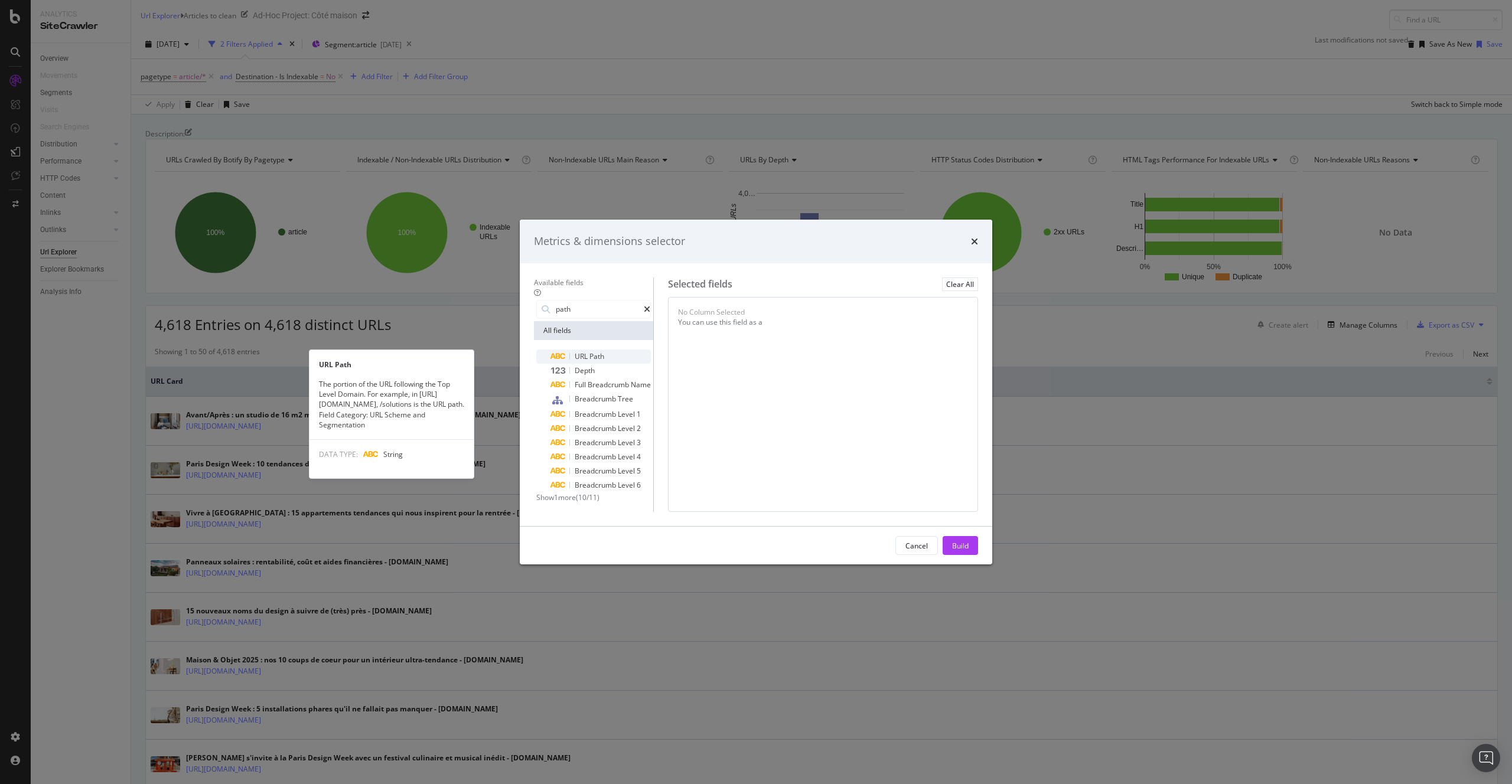
type input "path"
click at [588, 349] on div "URL Path" at bounding box center [600, 356] width 100 height 14
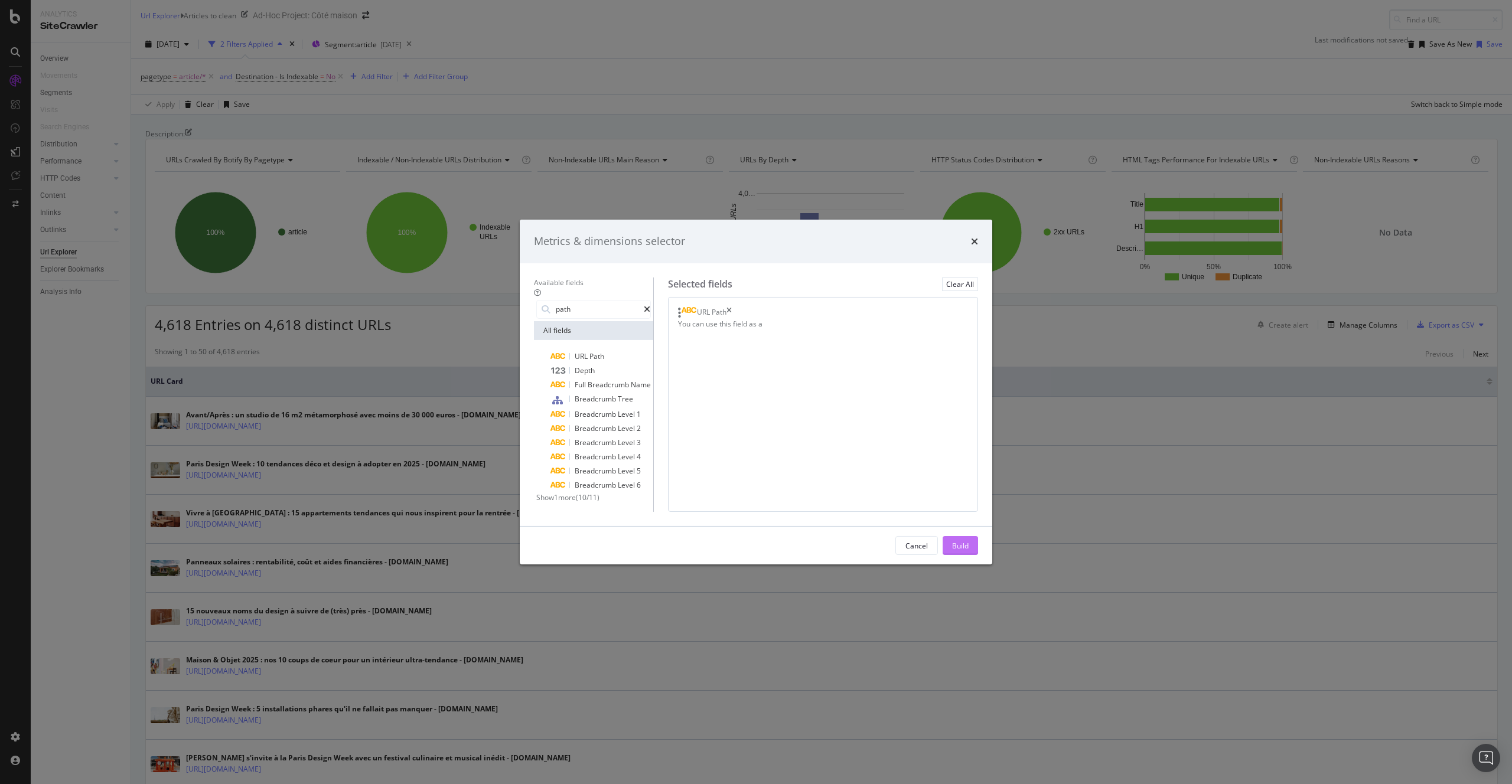
click at [969, 550] on div "Build" at bounding box center [960, 545] width 16 height 10
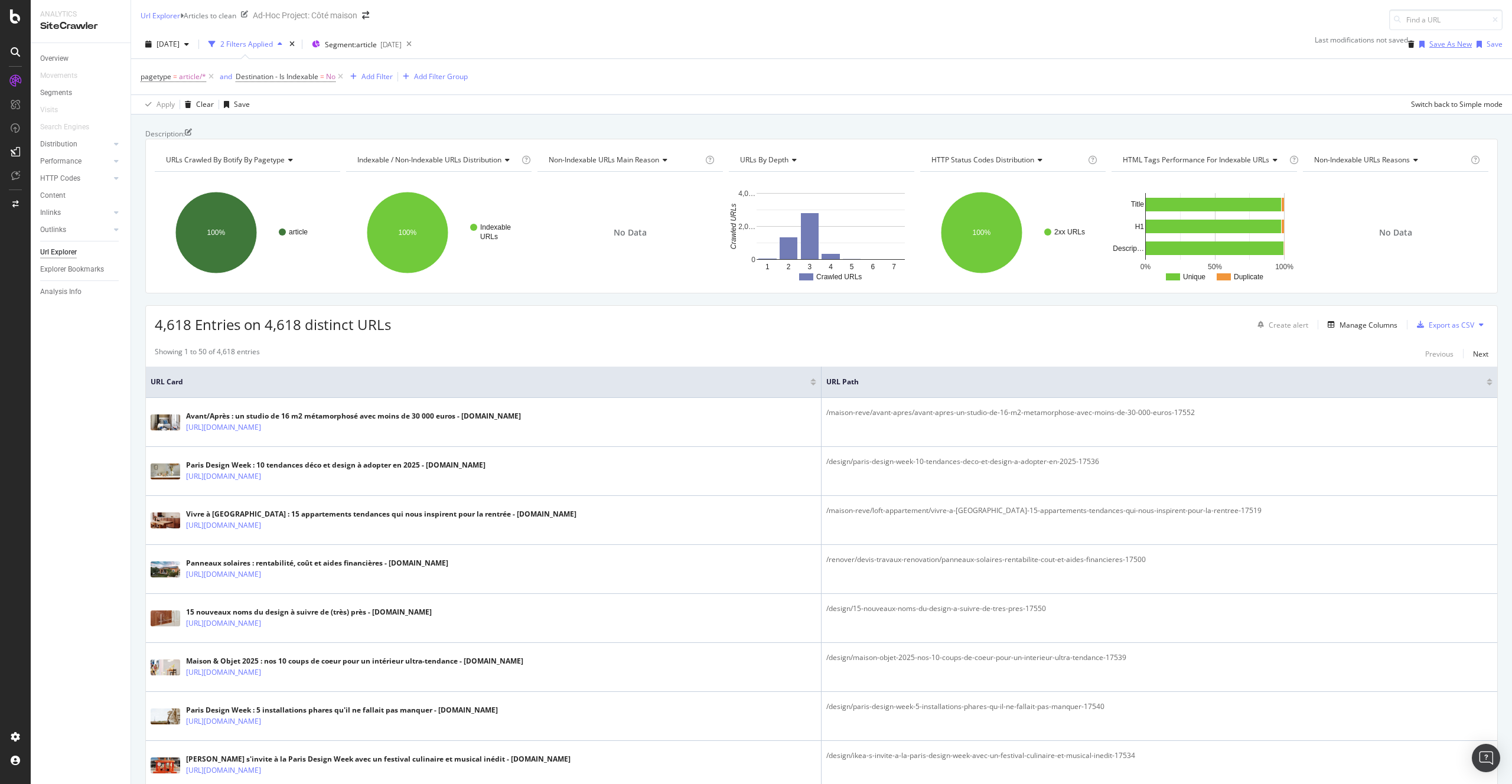
click at [1430, 47] on div "Save As New" at bounding box center [1450, 43] width 42 height 10
click at [1487, 43] on div "Save" at bounding box center [1495, 43] width 16 height 10
click at [1436, 330] on div "Export as CSV" at bounding box center [1451, 324] width 45 height 10
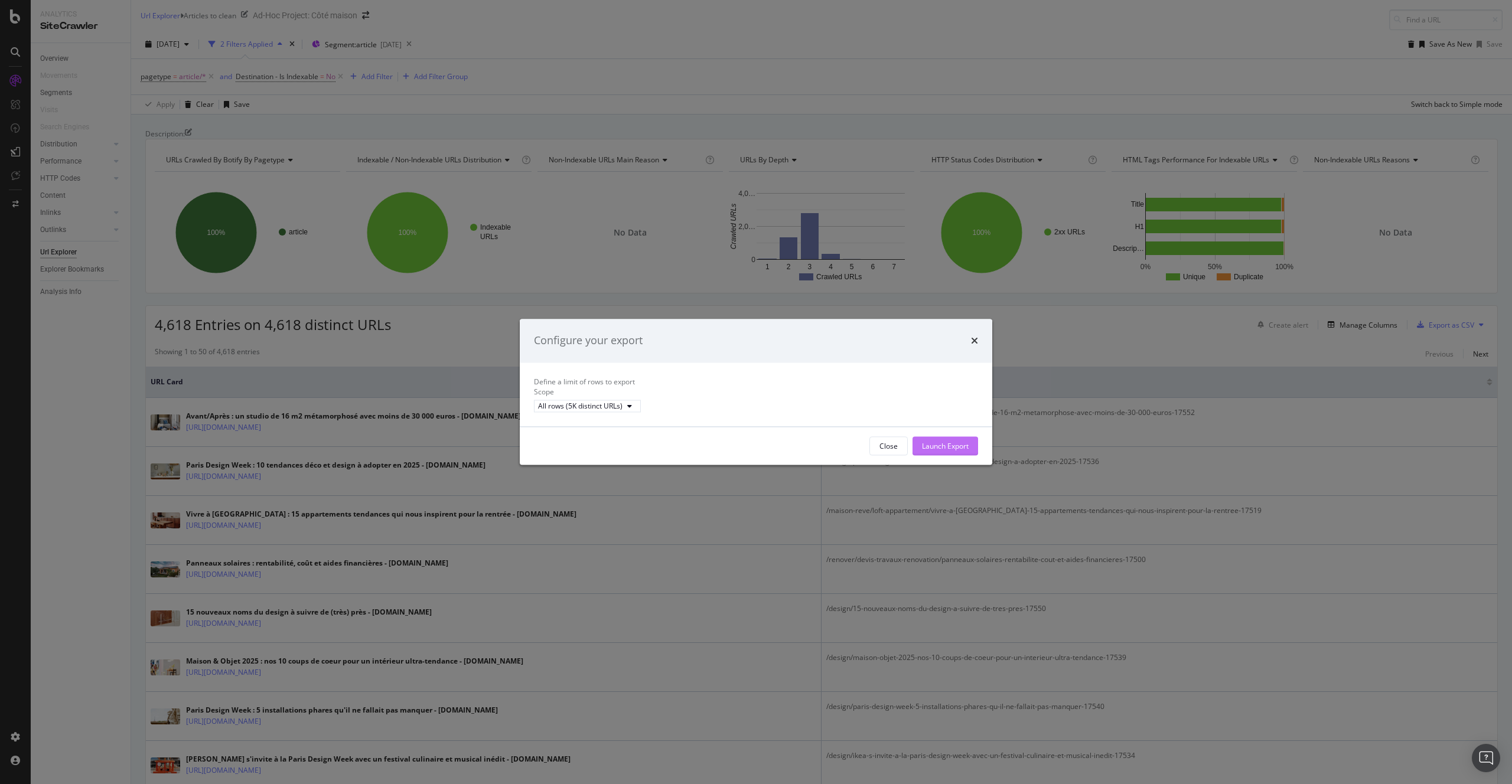
click at [938, 451] on div "Launch Export" at bounding box center [946, 446] width 47 height 10
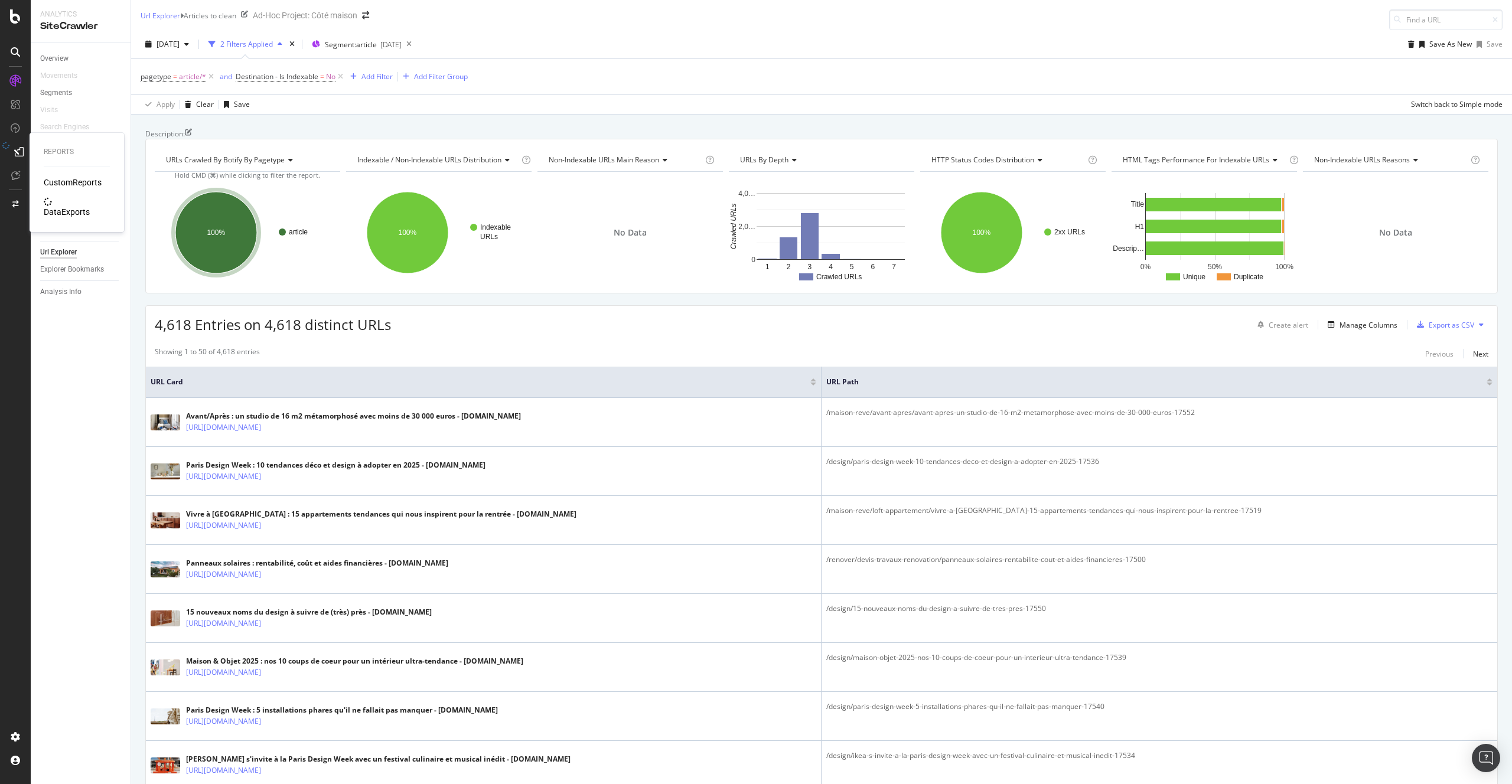
click at [73, 206] on div "DataExports" at bounding box center [67, 212] width 46 height 12
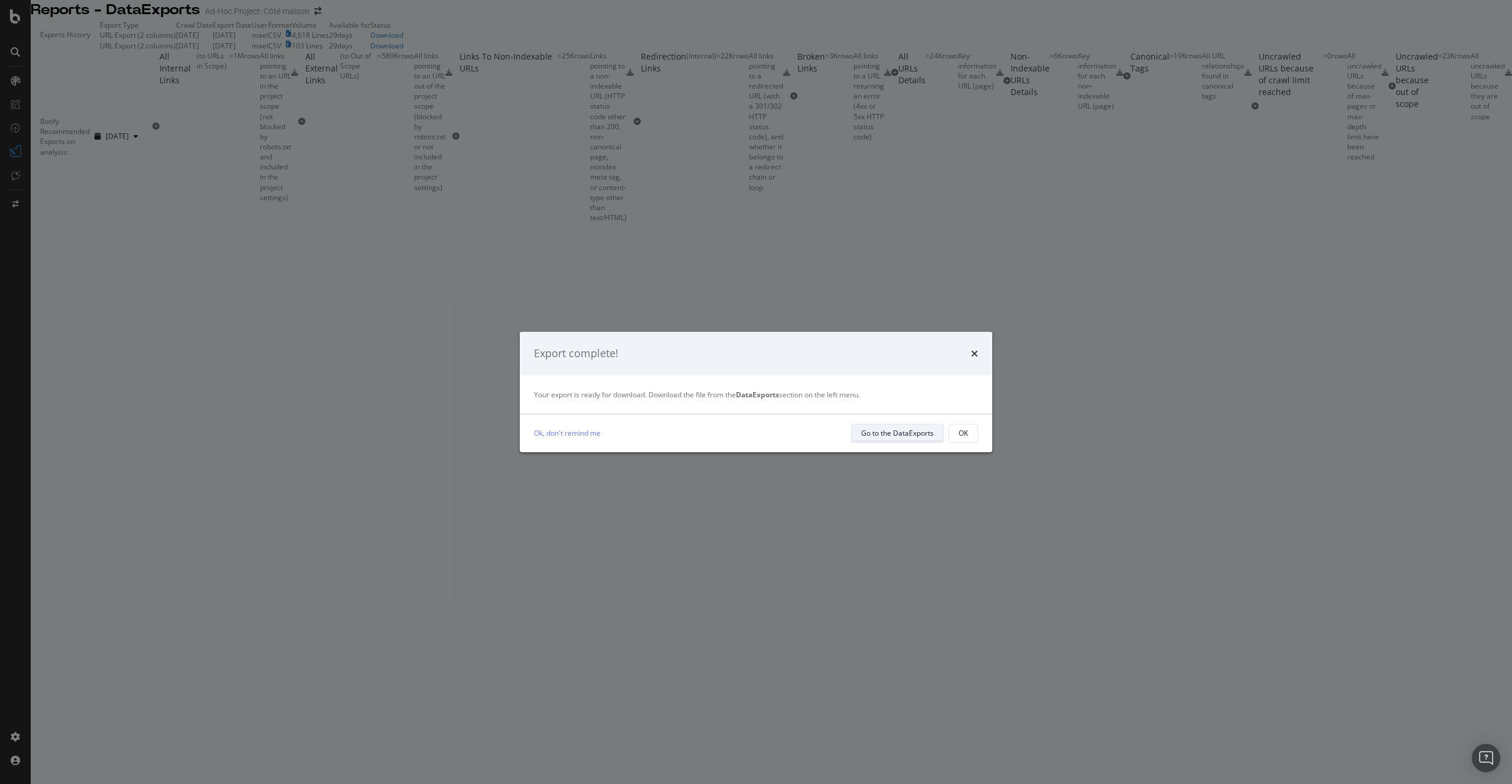
click at [906, 434] on div "Go to the DataExports" at bounding box center [897, 432] width 73 height 10
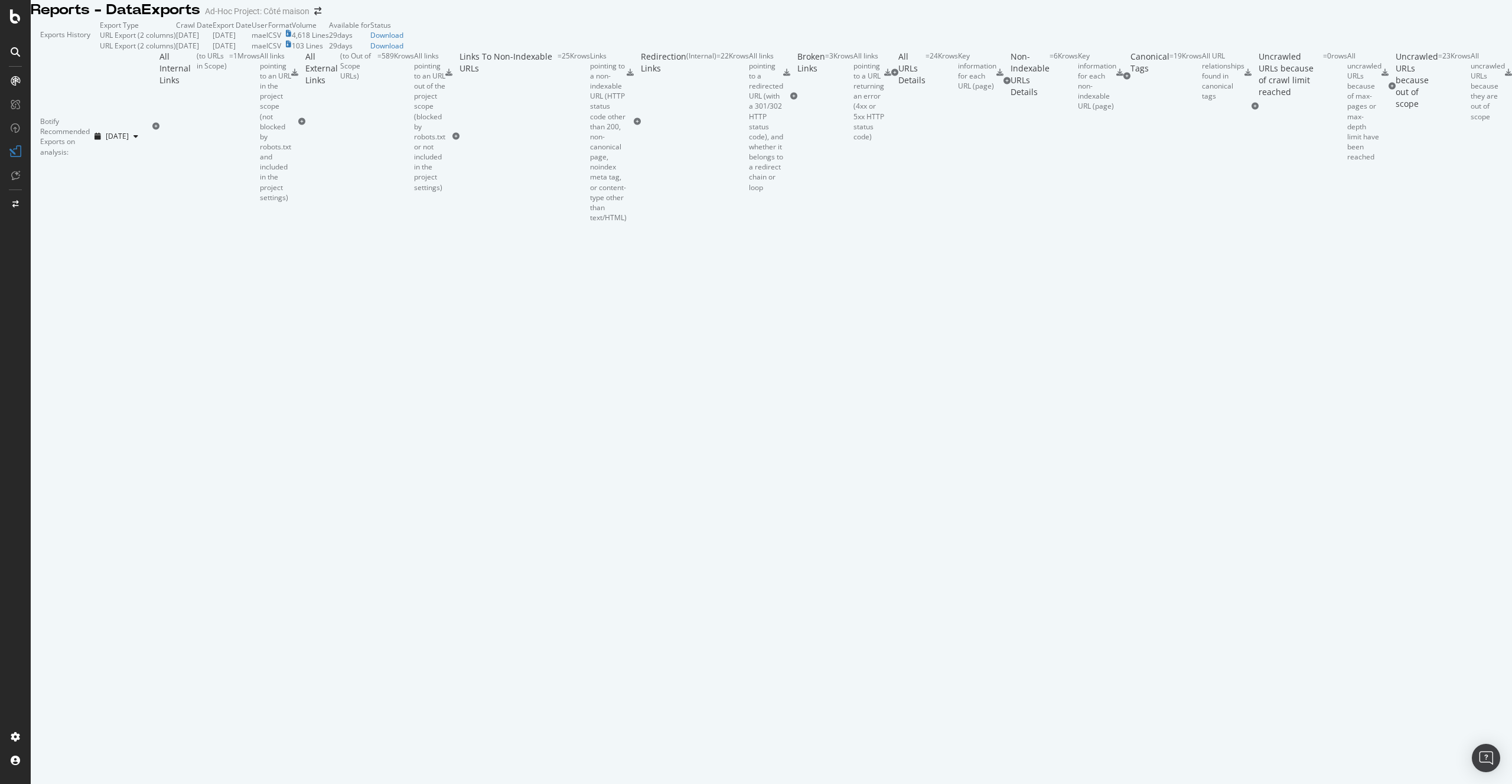
click at [403, 41] on td "Download" at bounding box center [386, 34] width 33 height 10
click at [403, 41] on div "Download" at bounding box center [386, 34] width 33 height 10
